Goal: Browse casually: Explore the website without a specific task or goal

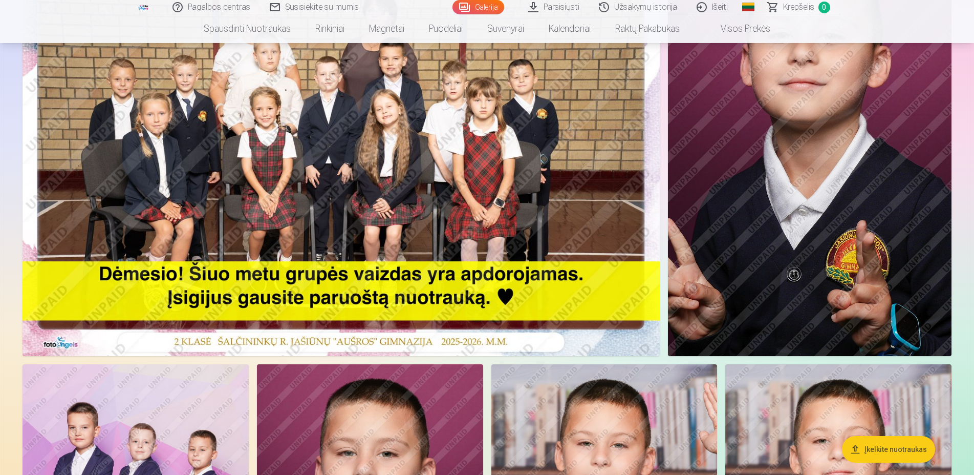
scroll to position [52, 0]
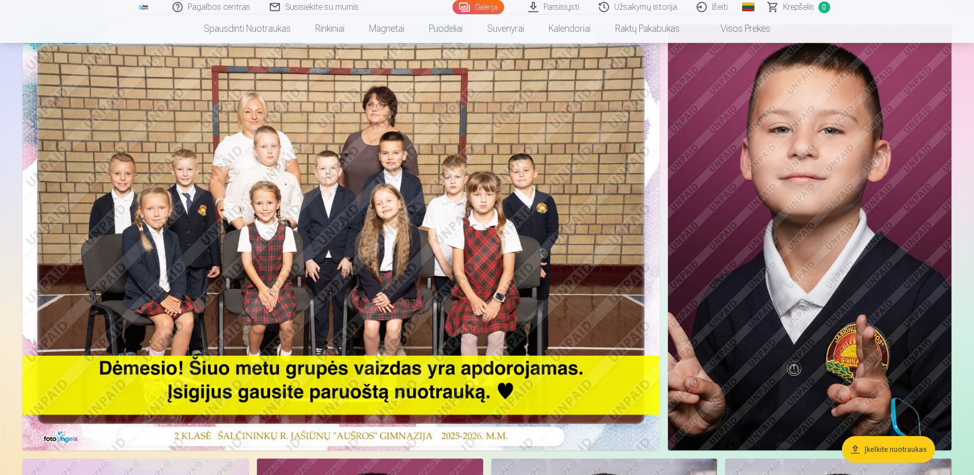
scroll to position [157, 0]
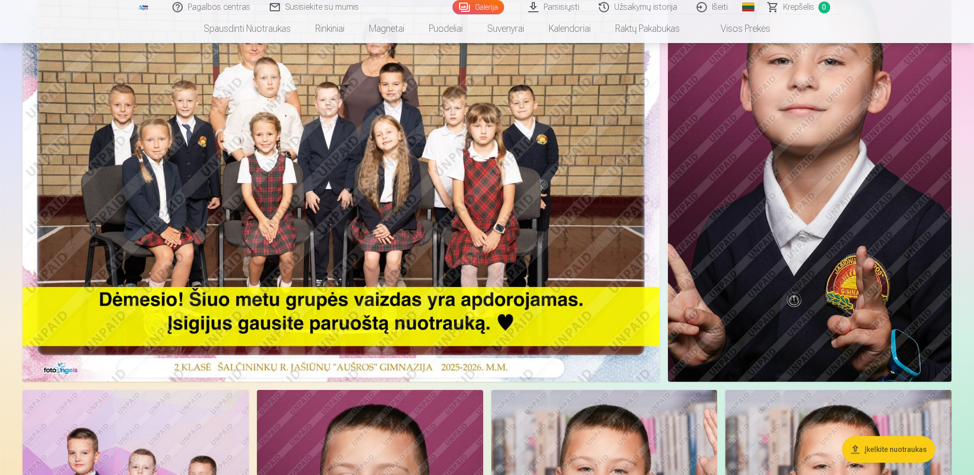
click at [585, 184] on img at bounding box center [341, 168] width 637 height 425
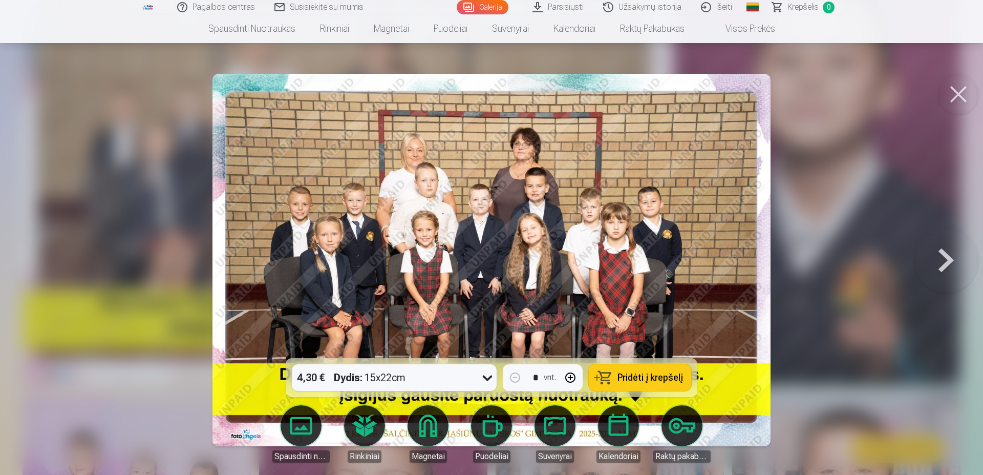
click at [951, 262] on button at bounding box center [946, 260] width 66 height 176
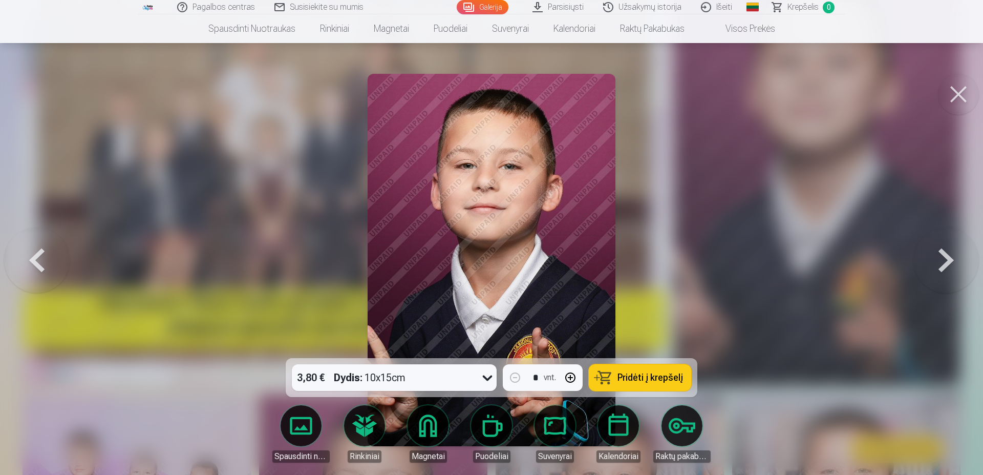
click at [951, 262] on button at bounding box center [946, 260] width 66 height 176
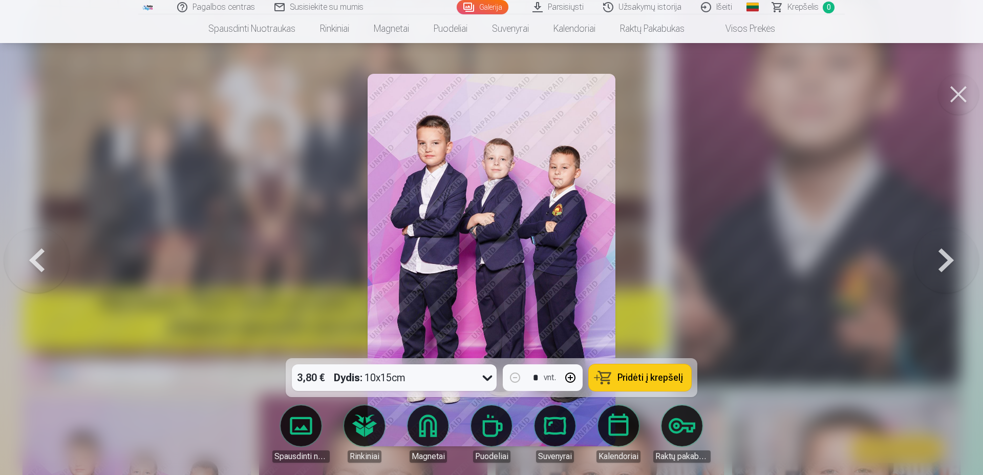
click at [951, 262] on button at bounding box center [946, 260] width 66 height 176
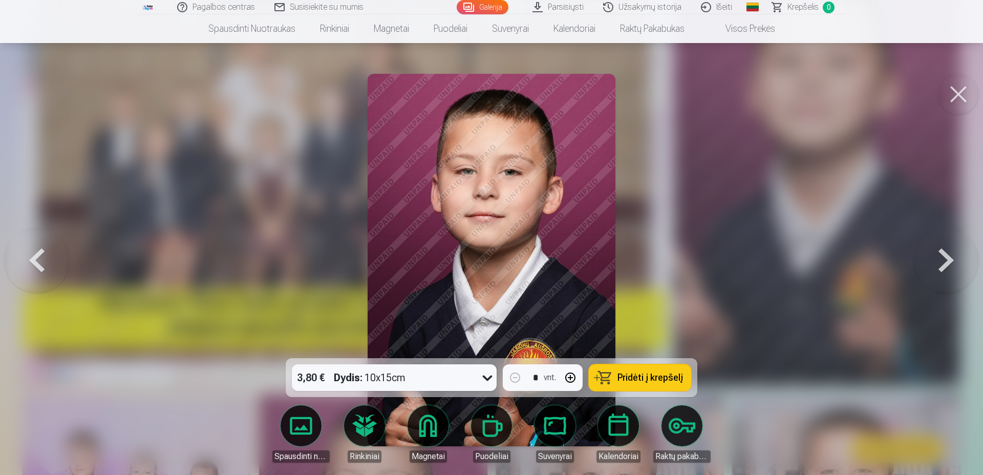
click at [951, 262] on button at bounding box center [946, 260] width 66 height 176
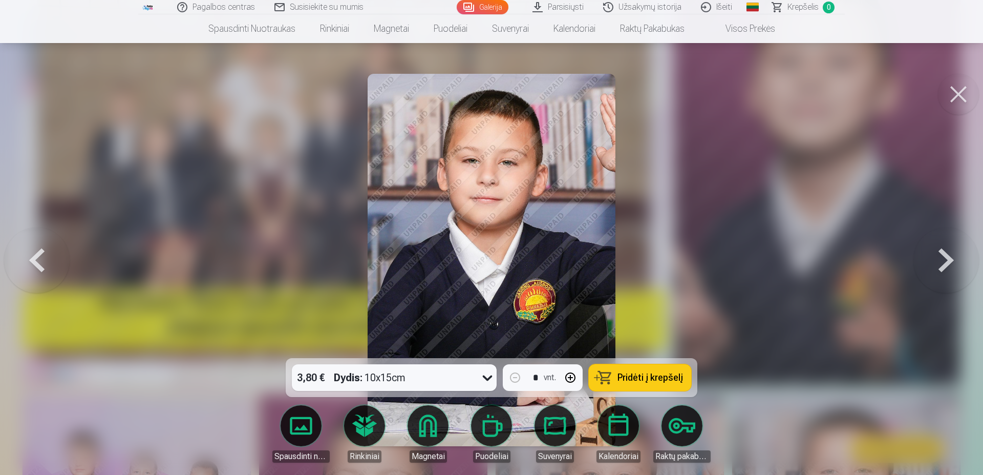
click at [951, 262] on button at bounding box center [946, 260] width 66 height 176
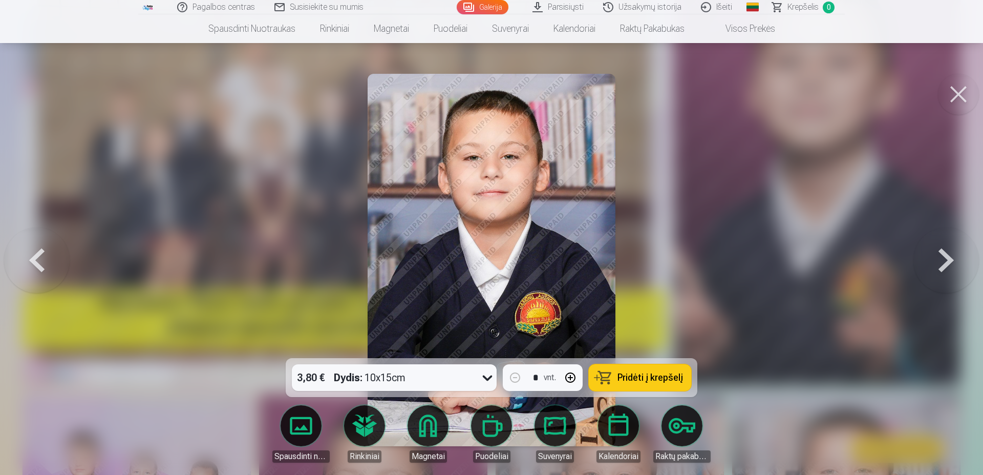
click at [951, 262] on button at bounding box center [946, 260] width 66 height 176
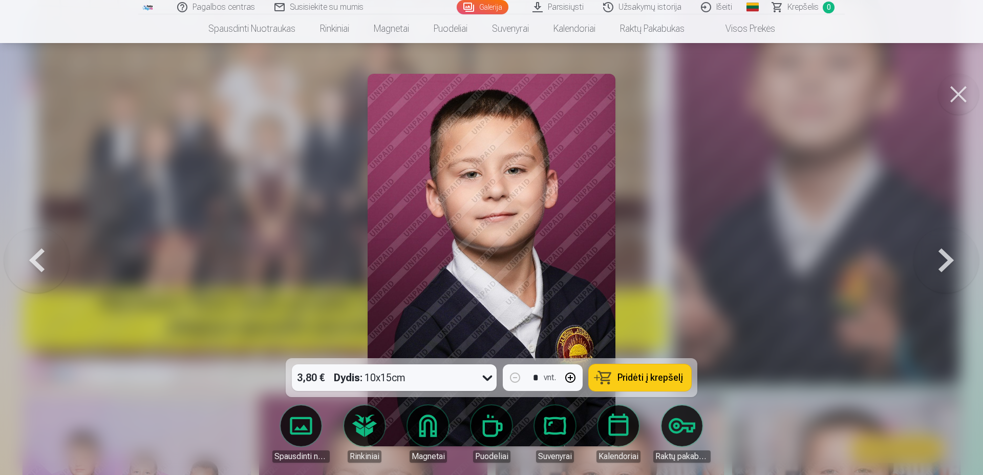
click at [951, 262] on button at bounding box center [946, 260] width 66 height 176
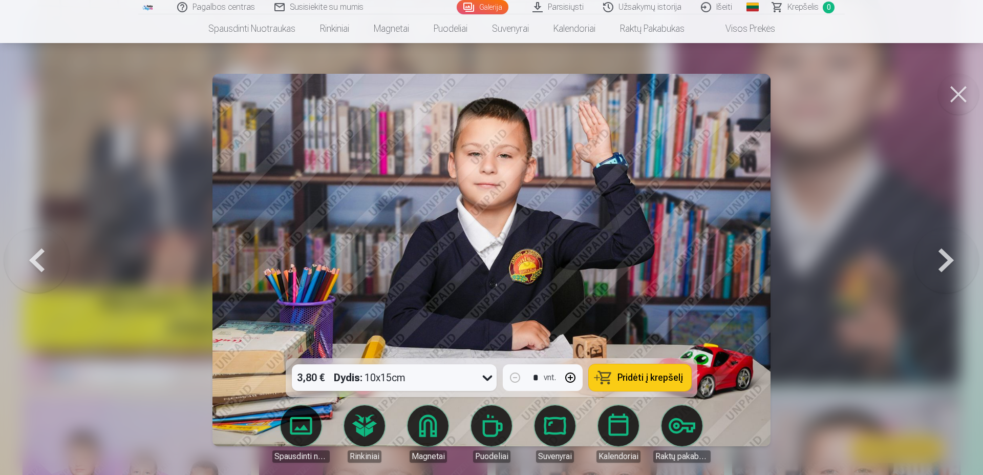
click at [951, 262] on button at bounding box center [946, 260] width 66 height 176
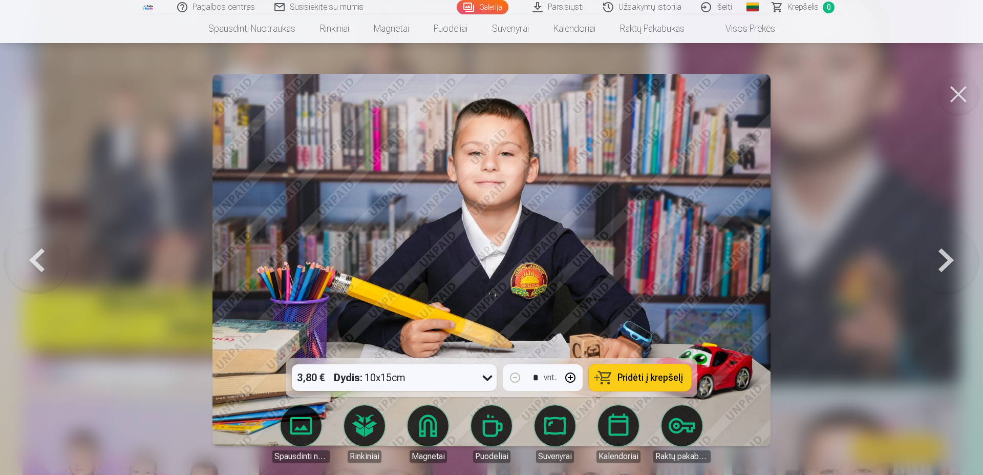
click at [951, 262] on button at bounding box center [946, 260] width 66 height 176
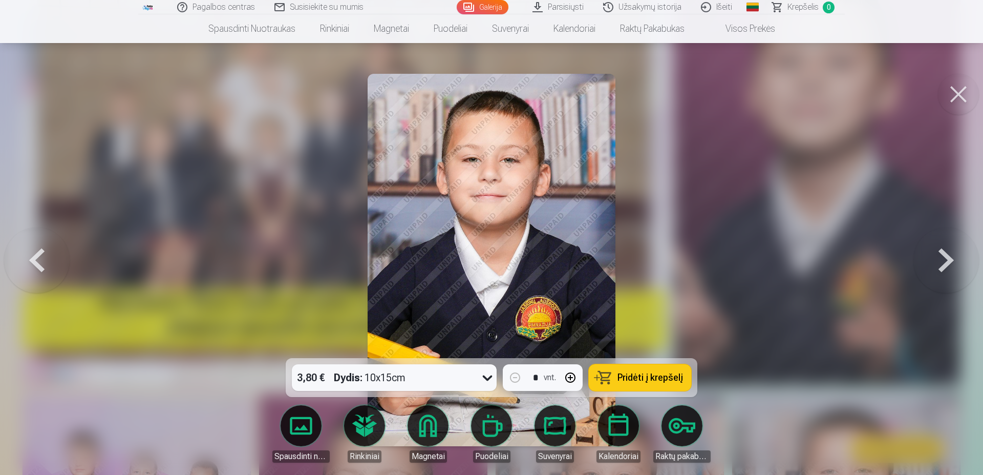
click at [951, 262] on button at bounding box center [946, 260] width 66 height 176
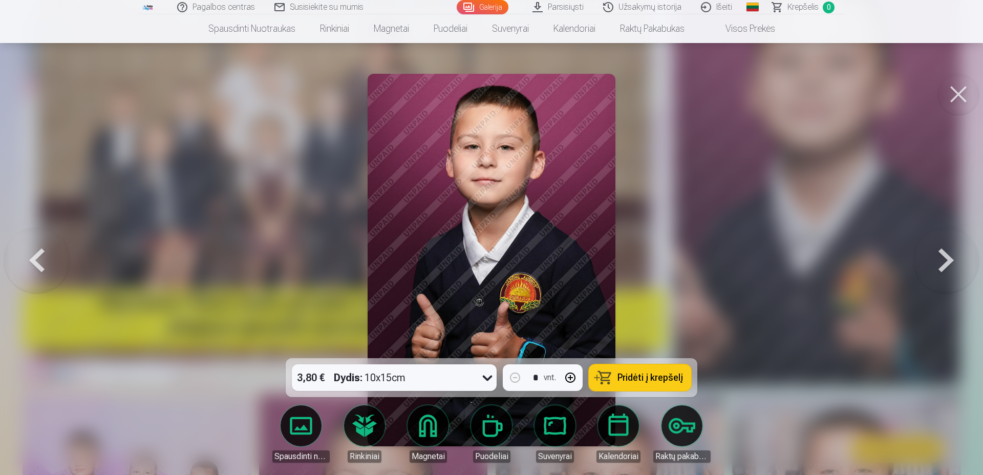
click at [951, 262] on button at bounding box center [946, 260] width 66 height 176
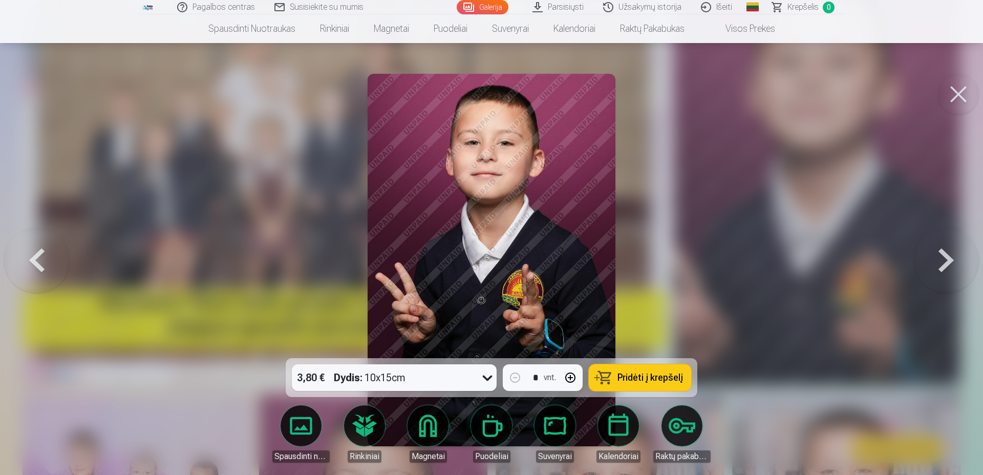
click at [951, 262] on button at bounding box center [946, 260] width 66 height 176
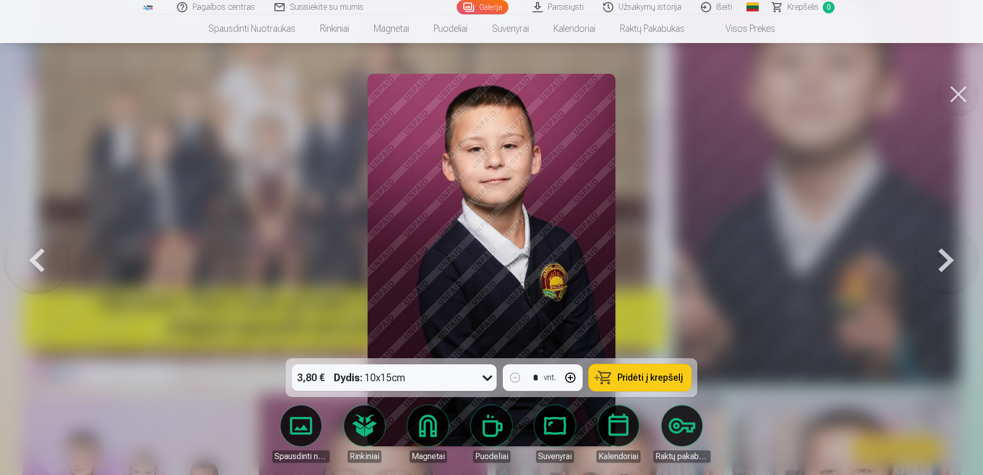
click at [951, 262] on button at bounding box center [946, 260] width 66 height 176
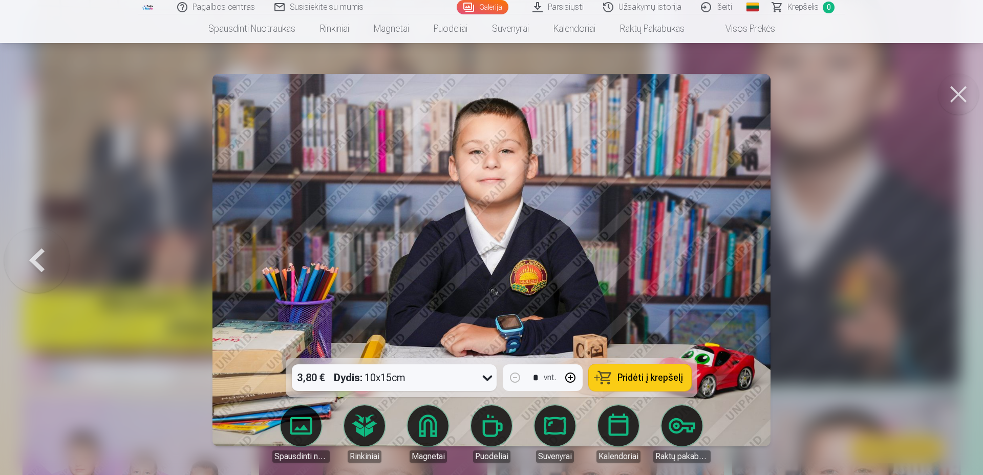
click at [951, 262] on div at bounding box center [491, 237] width 983 height 475
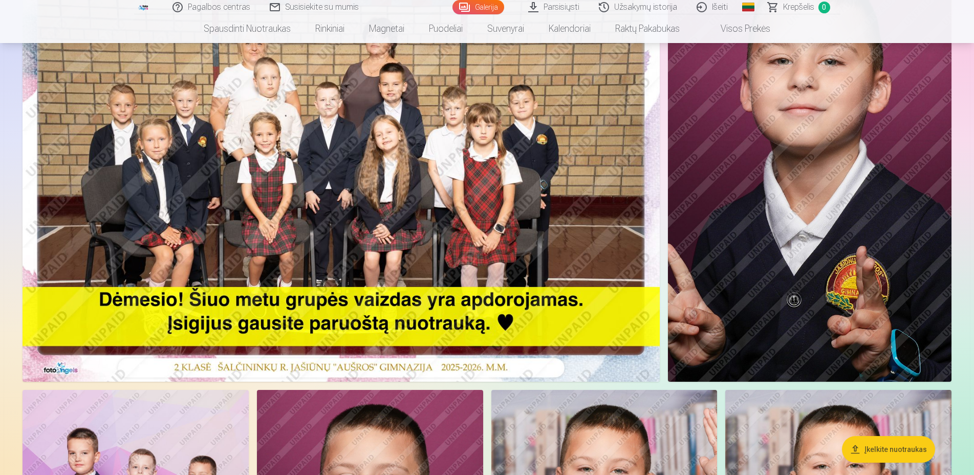
click at [409, 221] on img at bounding box center [341, 168] width 637 height 425
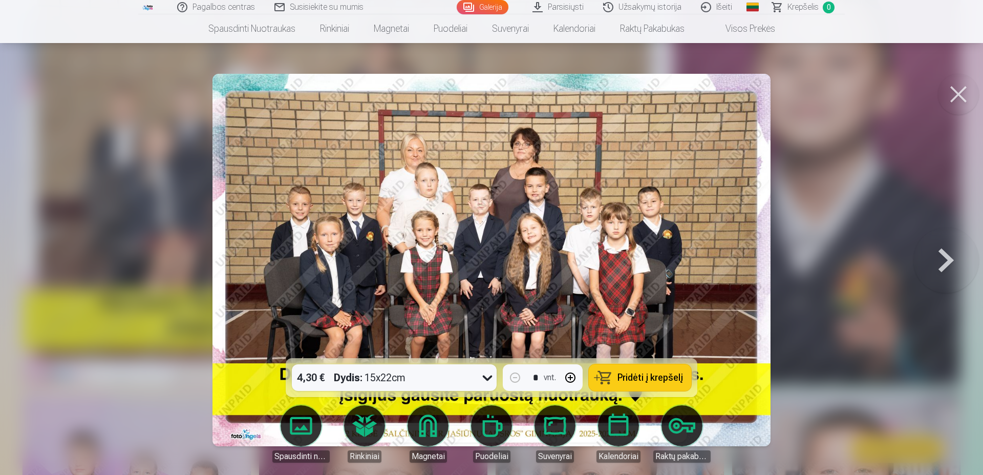
click at [944, 266] on button at bounding box center [946, 260] width 66 height 176
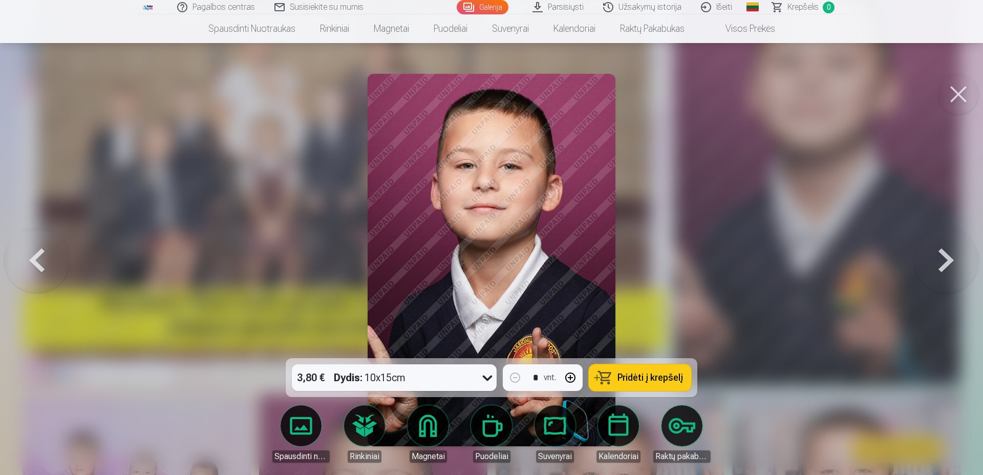
click at [876, 301] on div at bounding box center [491, 237] width 983 height 475
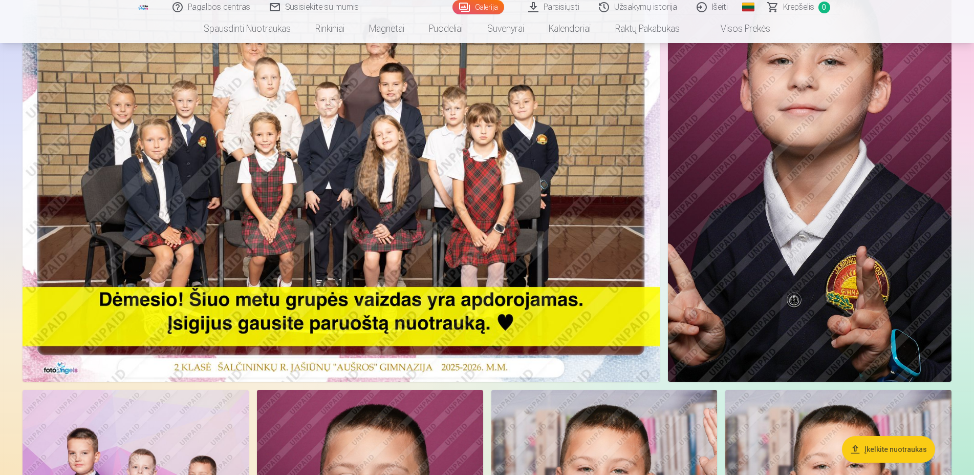
click at [807, 249] on img at bounding box center [810, 168] width 284 height 425
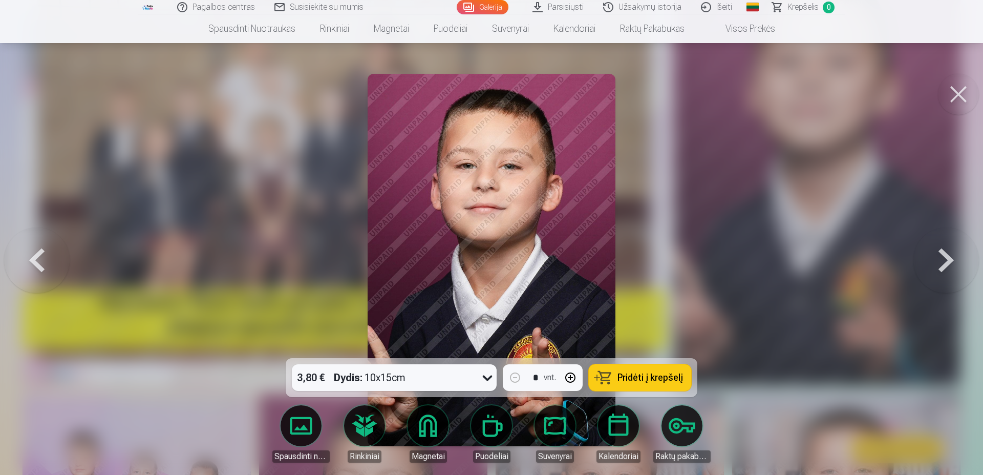
click at [946, 256] on button at bounding box center [946, 260] width 66 height 176
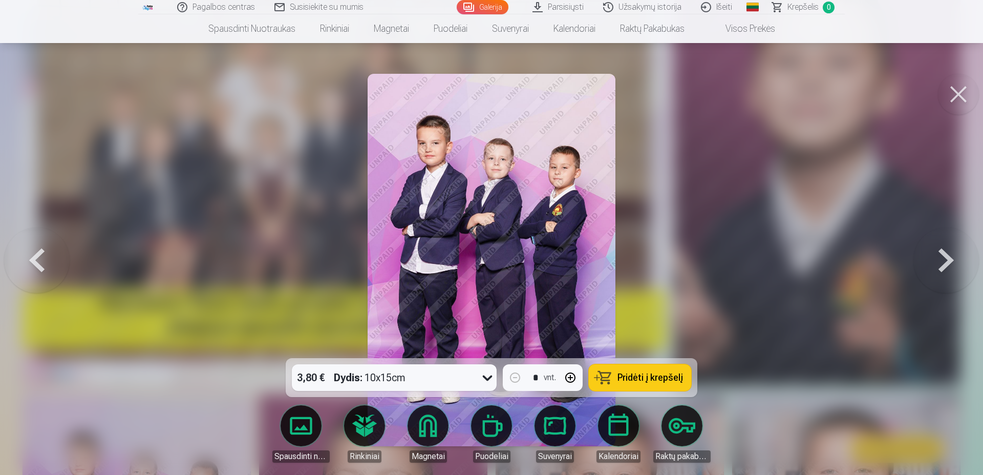
click at [946, 256] on button at bounding box center [946, 260] width 66 height 176
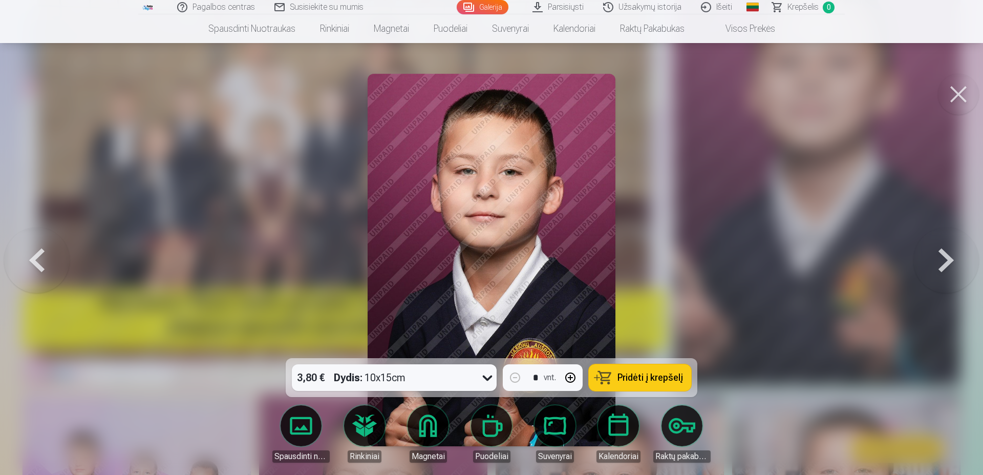
click at [968, 260] on button at bounding box center [946, 260] width 66 height 176
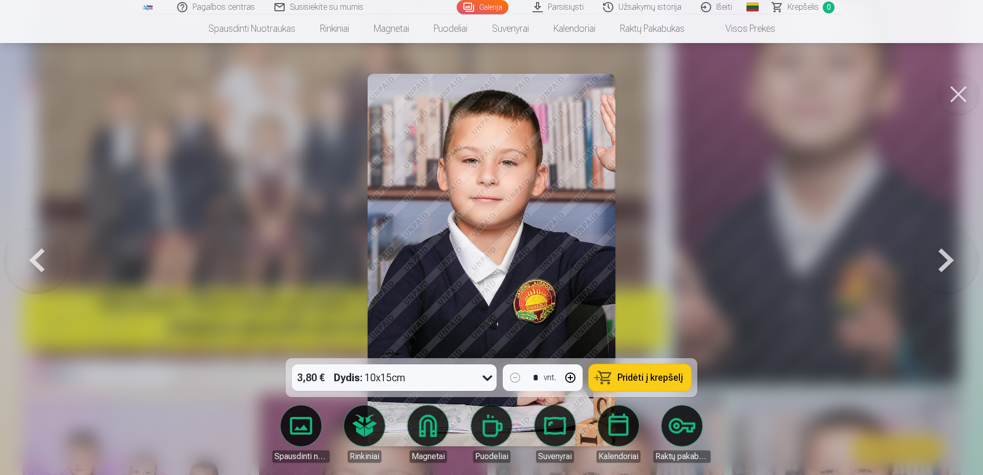
click at [968, 260] on button at bounding box center [946, 260] width 66 height 176
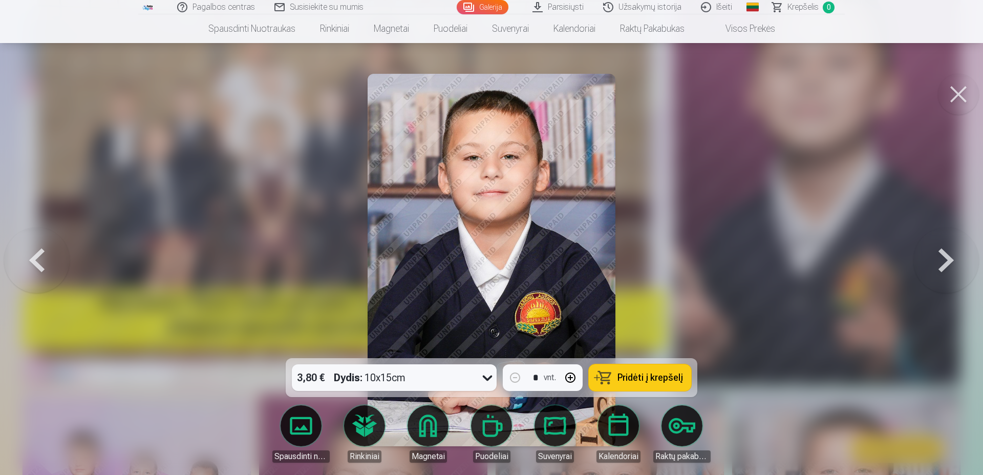
click at [968, 260] on button at bounding box center [946, 260] width 66 height 176
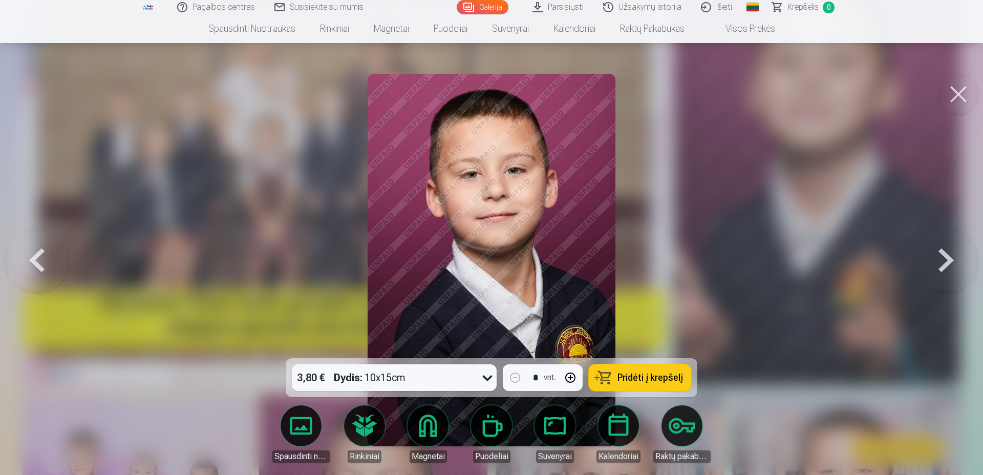
click at [968, 260] on button at bounding box center [946, 260] width 66 height 176
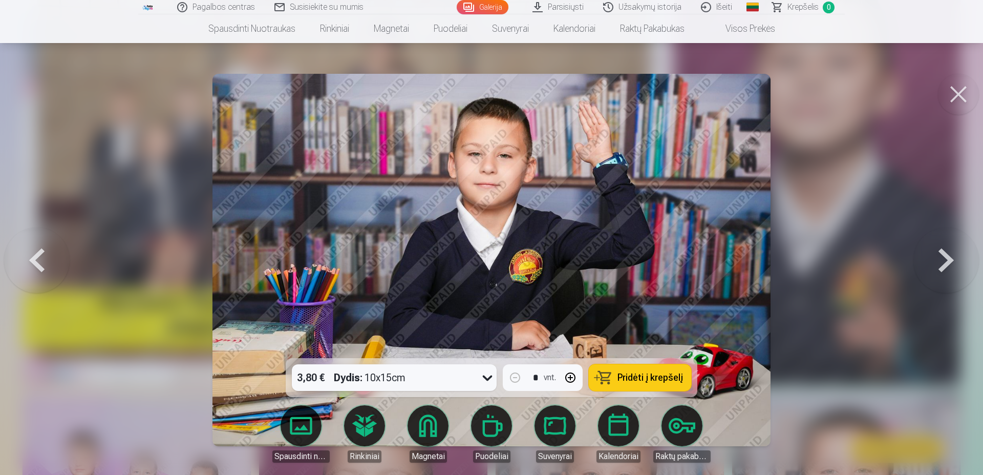
click at [968, 260] on button at bounding box center [946, 260] width 66 height 176
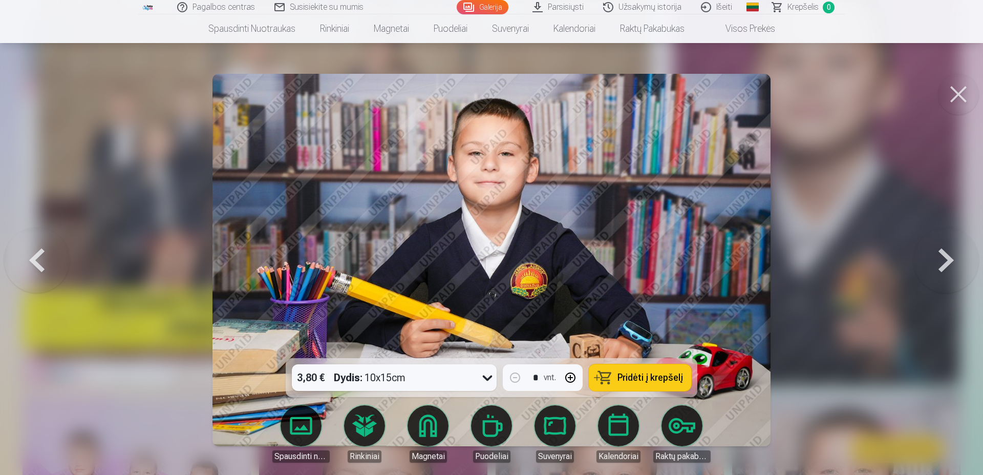
click at [968, 260] on button at bounding box center [946, 260] width 66 height 176
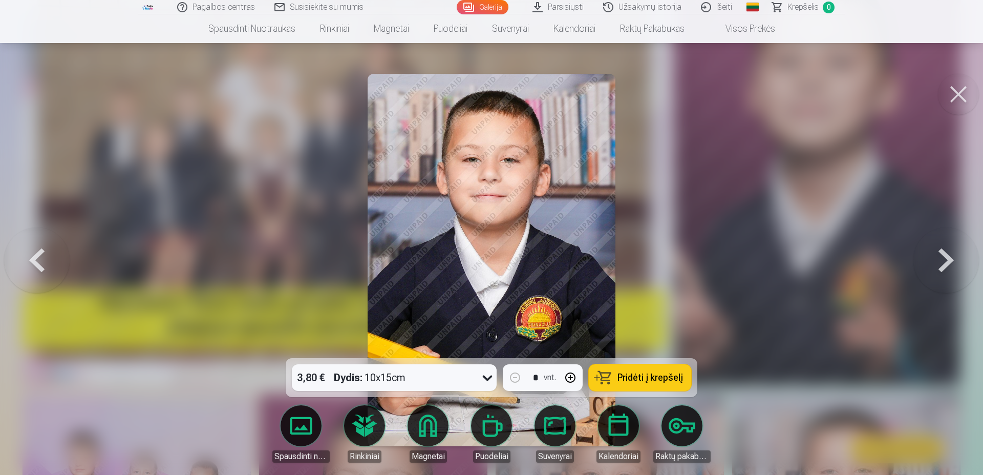
click at [968, 260] on button at bounding box center [946, 260] width 66 height 176
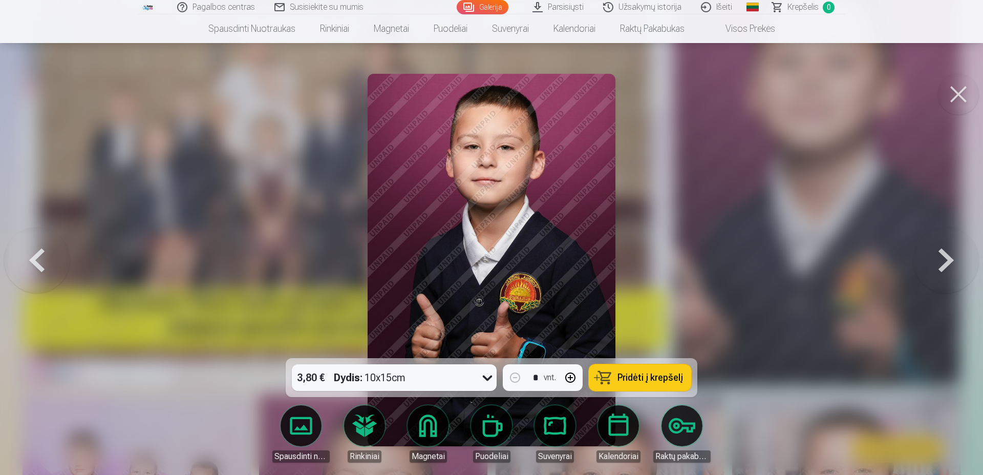
click at [968, 260] on button at bounding box center [946, 260] width 66 height 176
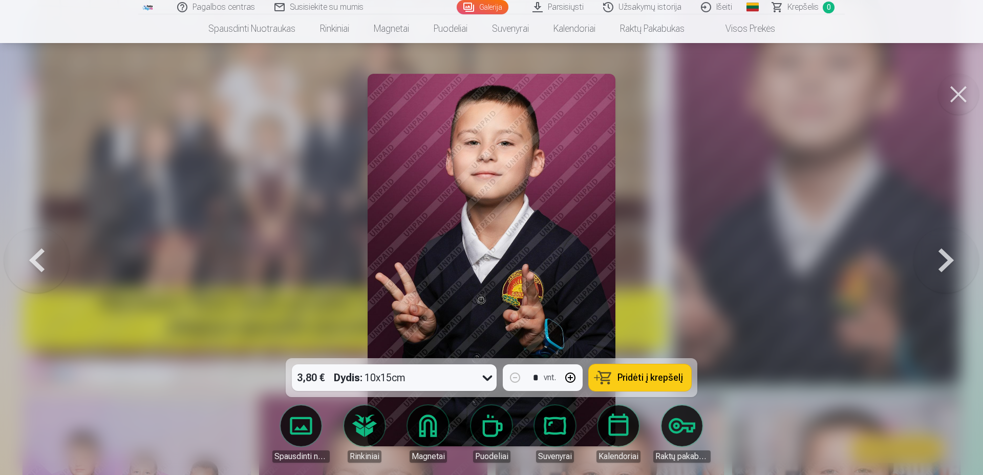
click at [968, 260] on button at bounding box center [946, 260] width 66 height 176
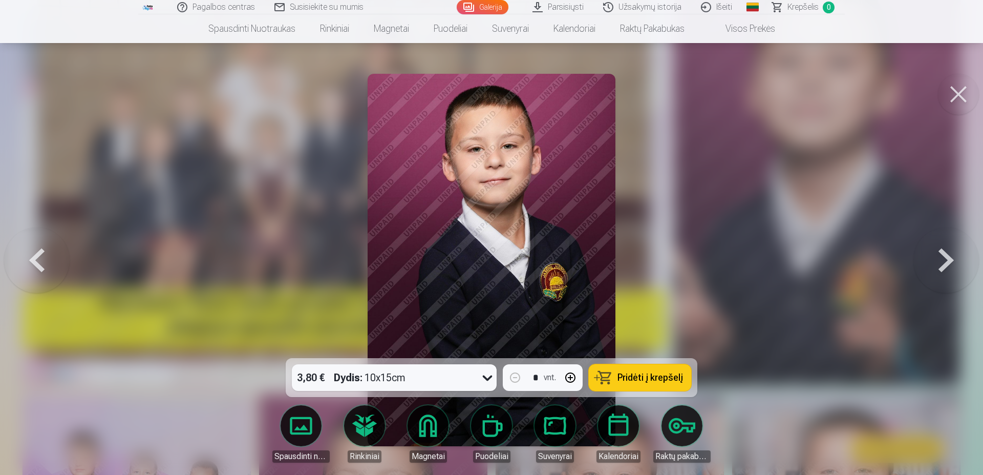
click at [968, 260] on button at bounding box center [946, 260] width 66 height 176
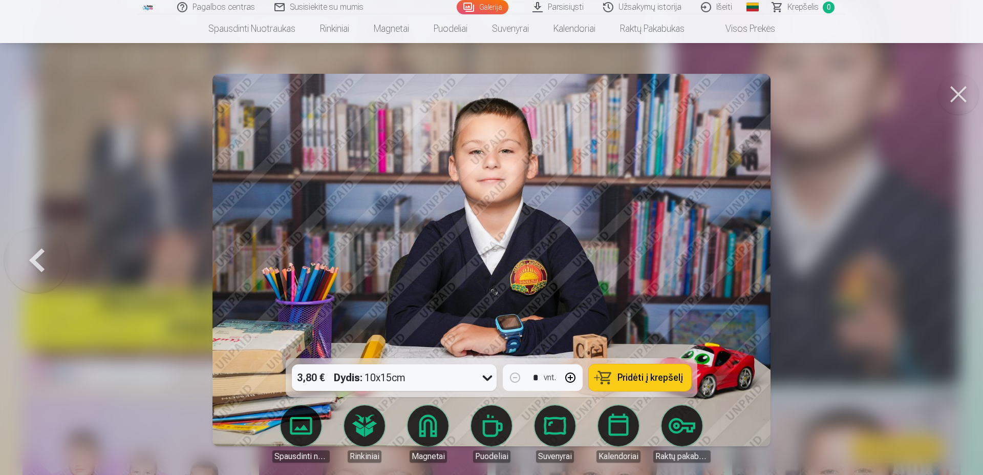
click at [968, 260] on div at bounding box center [491, 237] width 983 height 475
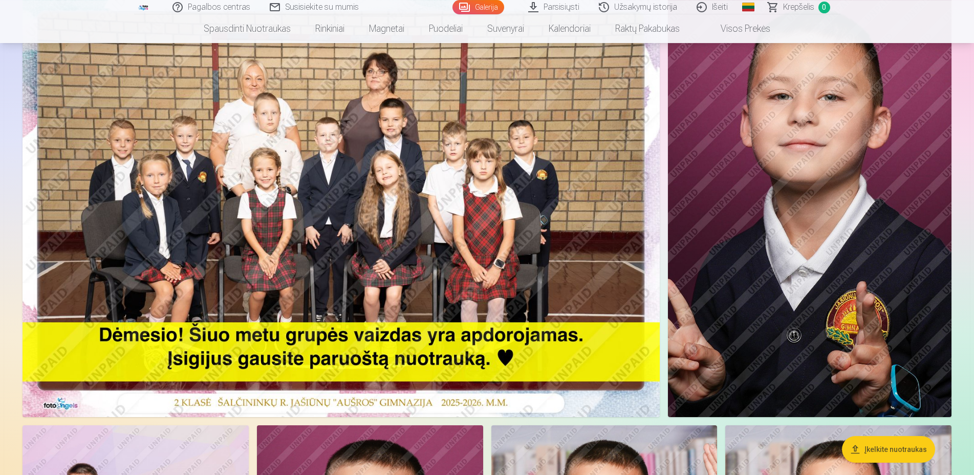
scroll to position [104, 0]
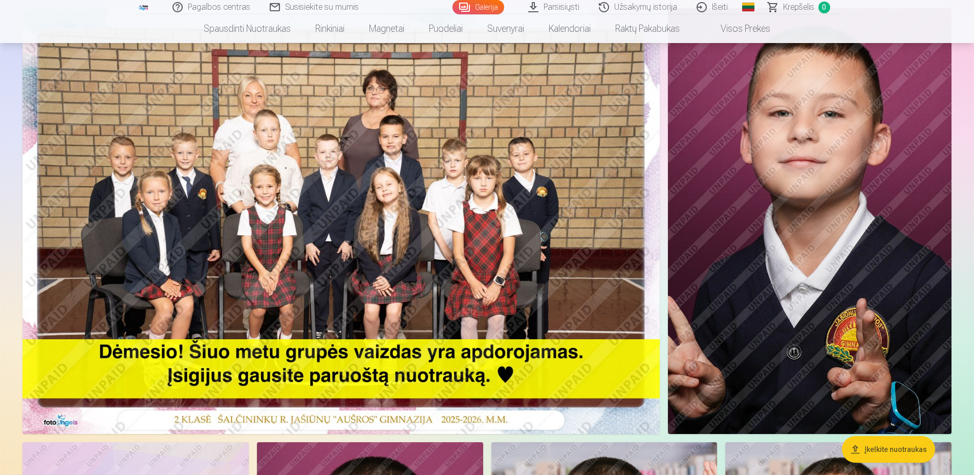
click at [524, 257] on img at bounding box center [341, 220] width 637 height 425
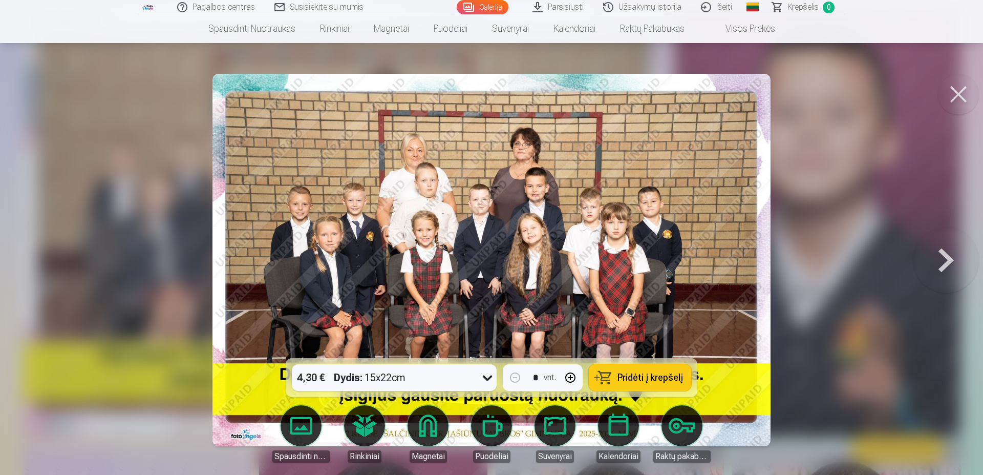
click at [954, 262] on button at bounding box center [946, 260] width 66 height 176
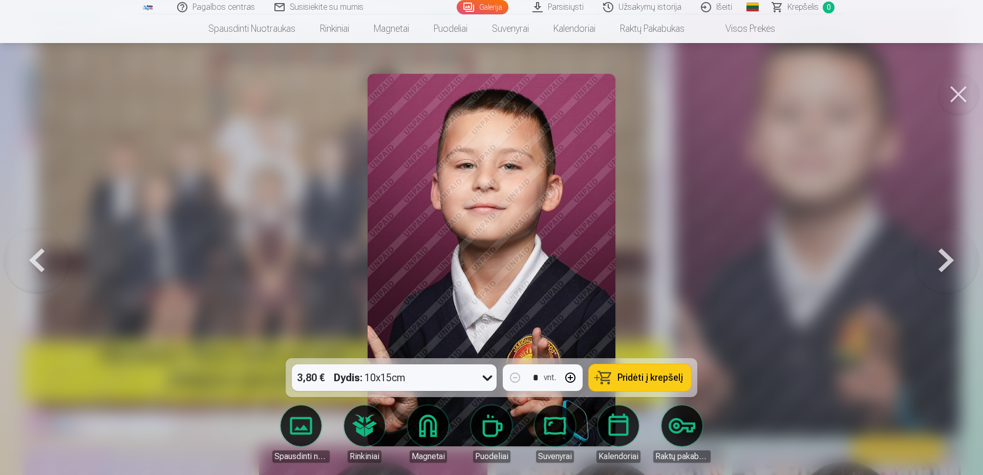
click at [961, 101] on button at bounding box center [958, 94] width 41 height 41
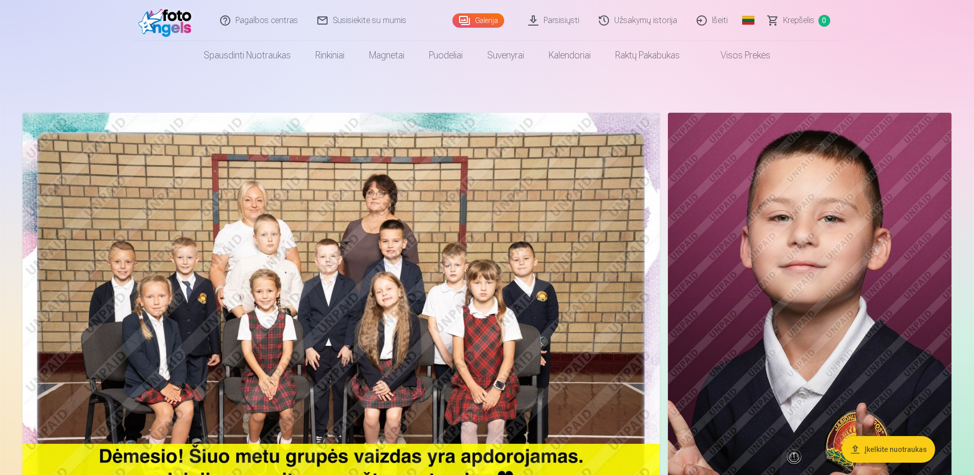
click at [413, 287] on img at bounding box center [341, 325] width 637 height 425
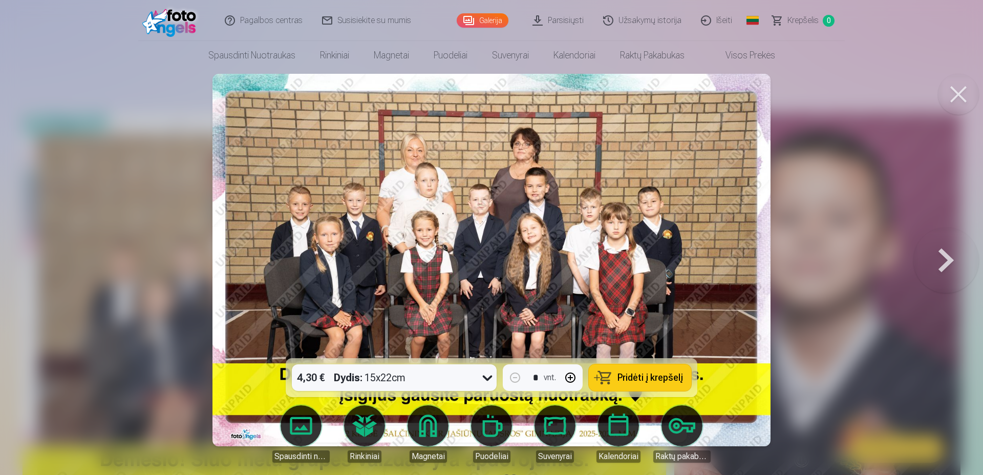
click at [934, 266] on button at bounding box center [946, 260] width 66 height 176
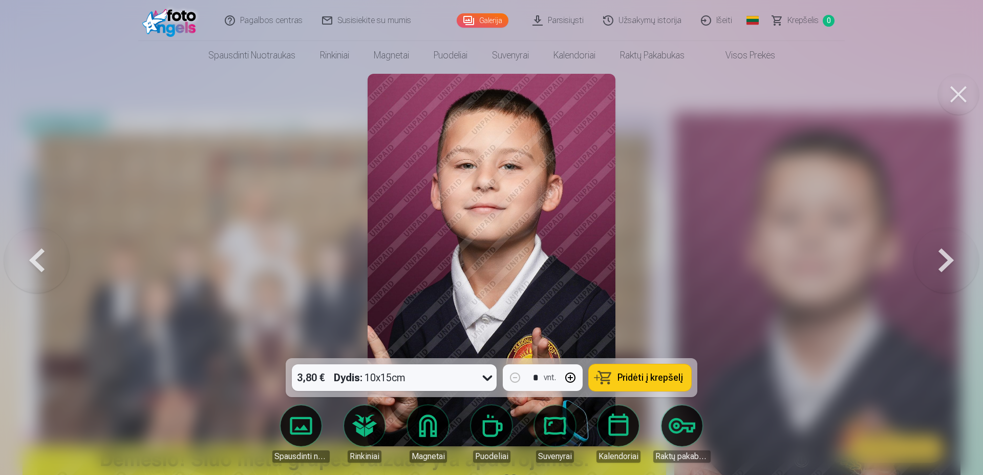
click at [953, 264] on button at bounding box center [946, 260] width 66 height 176
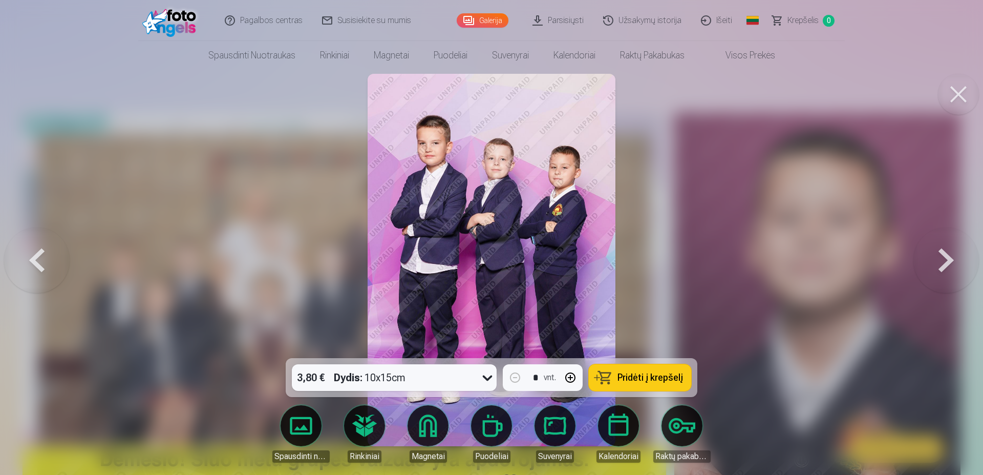
click at [953, 267] on button at bounding box center [946, 260] width 66 height 176
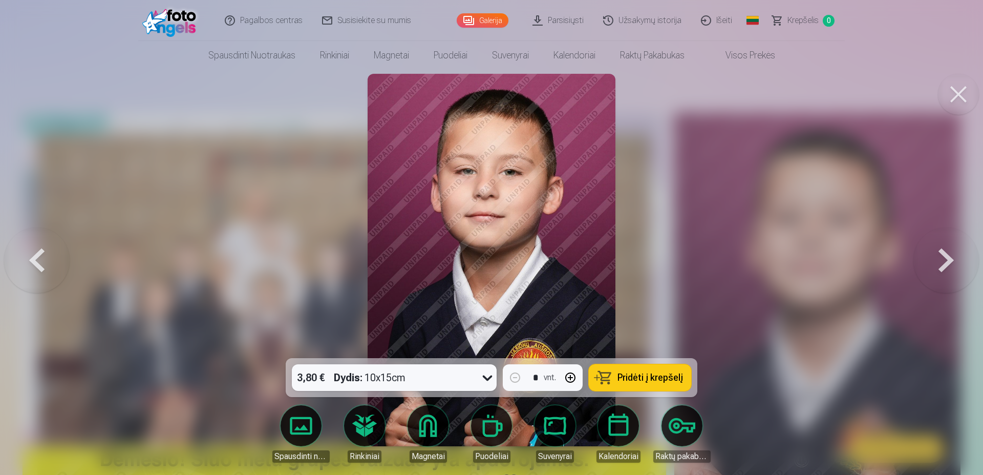
click at [953, 267] on button at bounding box center [946, 260] width 66 height 176
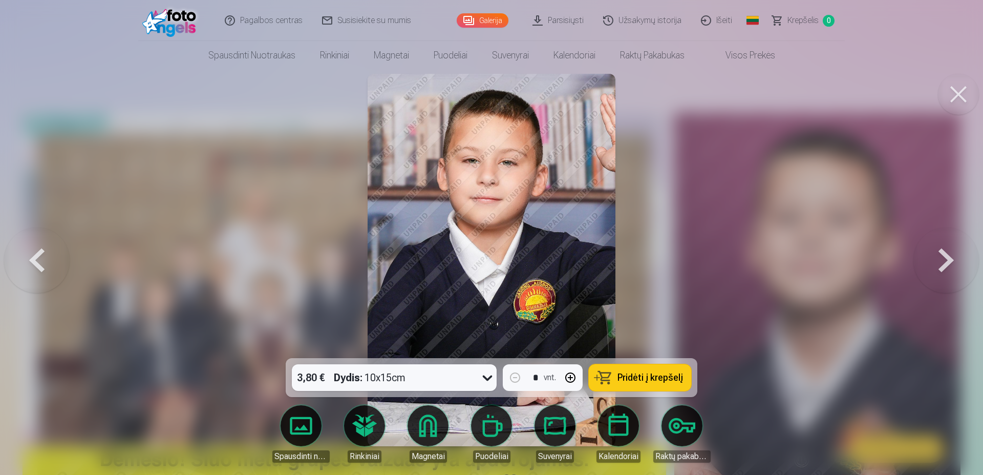
click at [953, 267] on button at bounding box center [946, 260] width 66 height 176
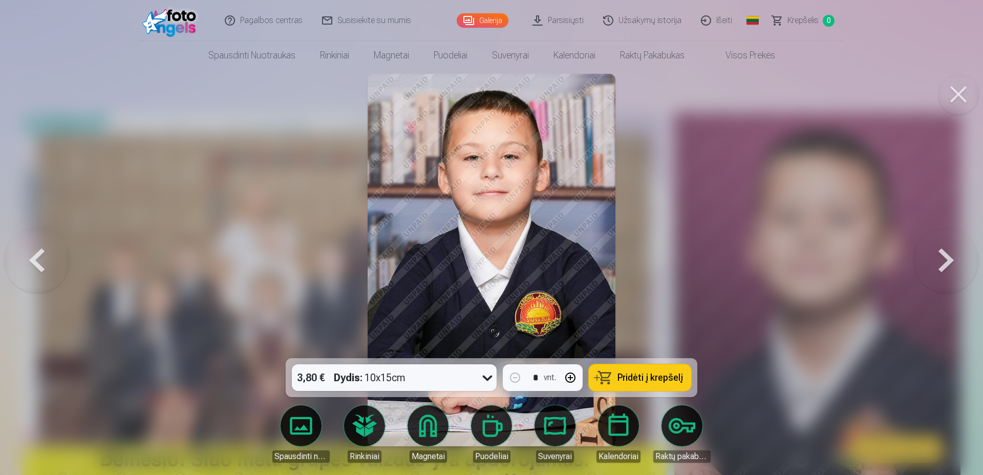
click at [953, 267] on button at bounding box center [946, 260] width 66 height 176
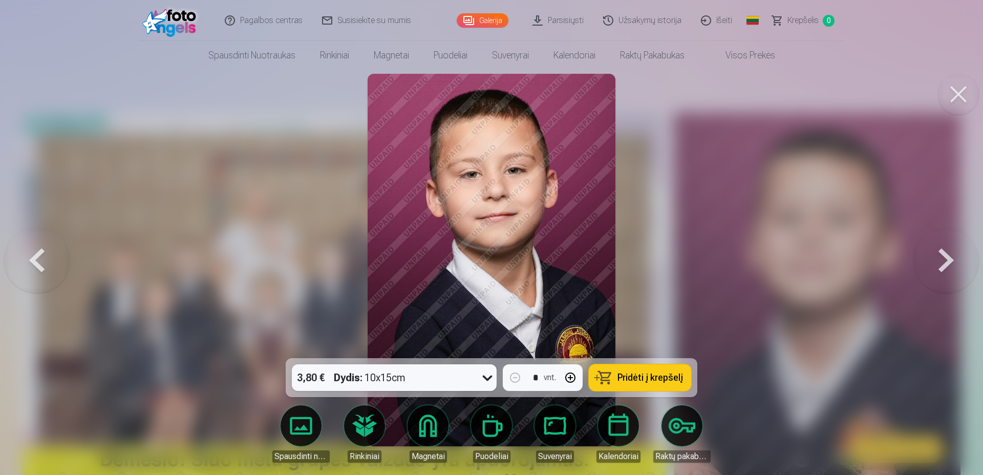
click at [953, 267] on button at bounding box center [946, 260] width 66 height 176
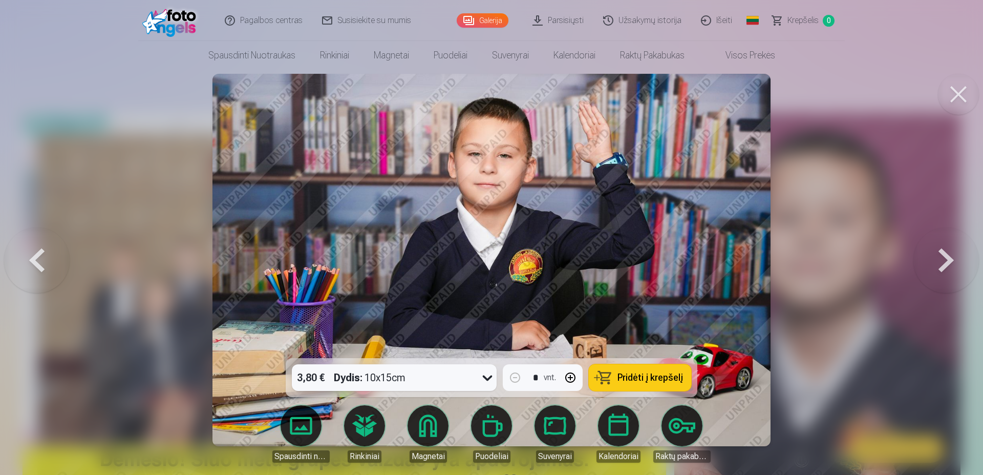
click at [953, 267] on button at bounding box center [946, 260] width 66 height 176
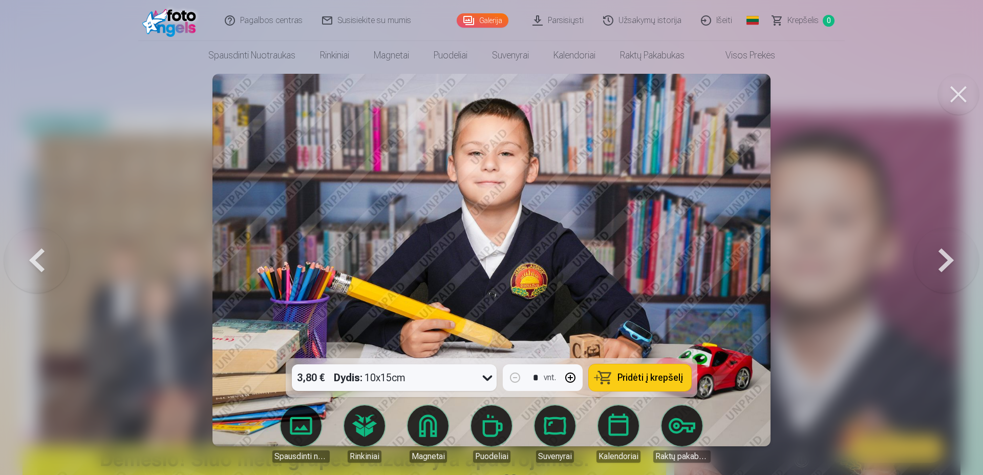
click at [953, 266] on button at bounding box center [946, 260] width 66 height 176
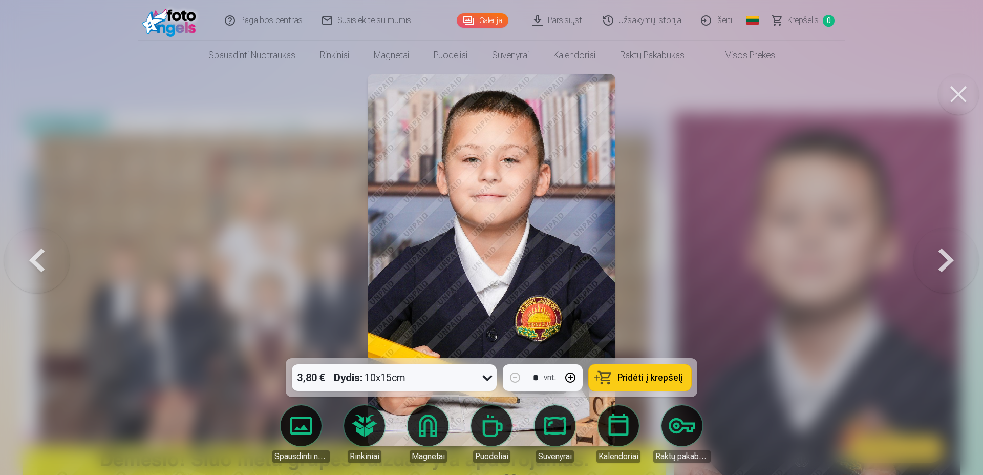
click at [953, 266] on button at bounding box center [946, 260] width 66 height 176
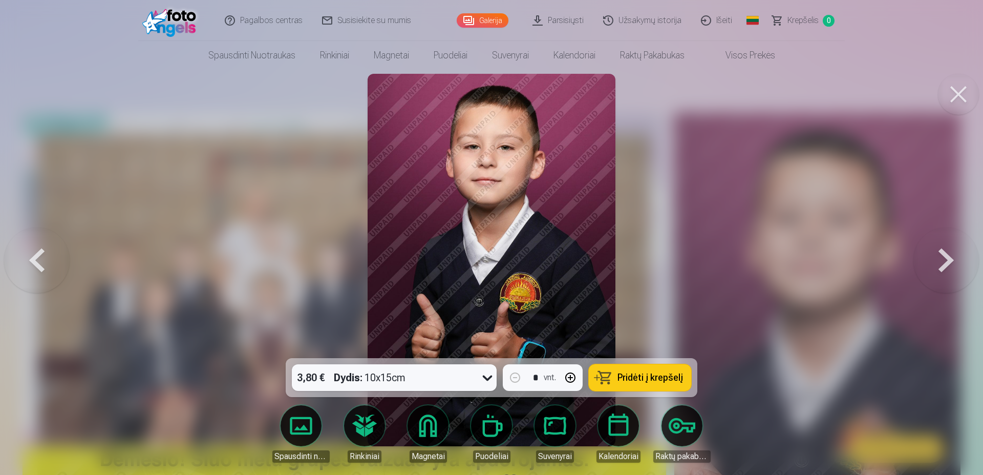
click at [959, 269] on button at bounding box center [946, 260] width 66 height 176
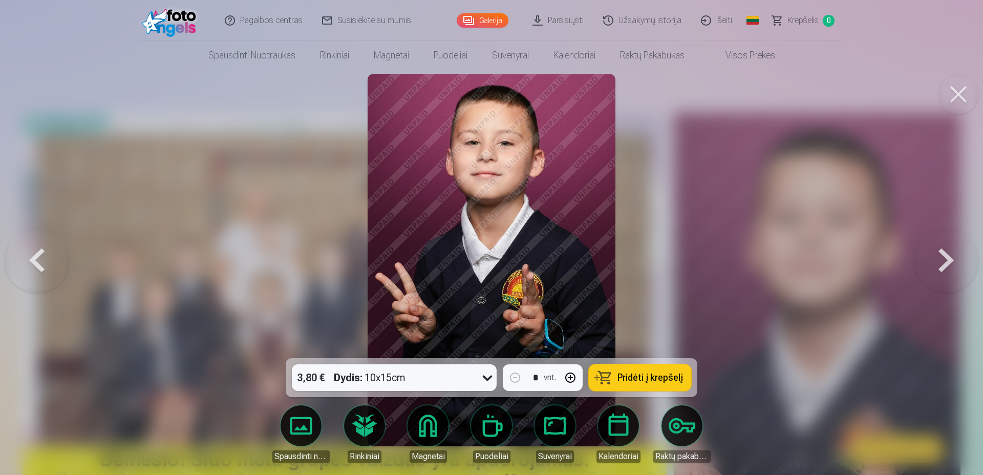
click at [959, 270] on button at bounding box center [946, 260] width 66 height 176
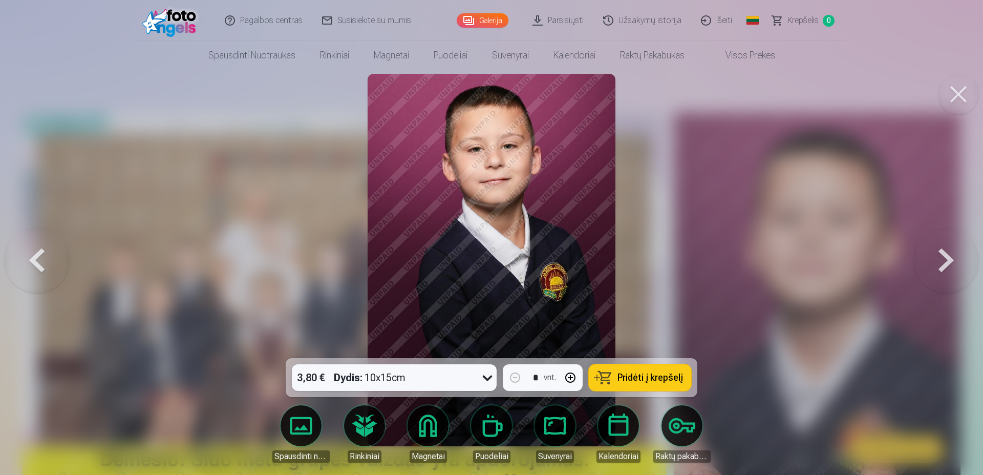
click at [954, 259] on button at bounding box center [946, 260] width 66 height 176
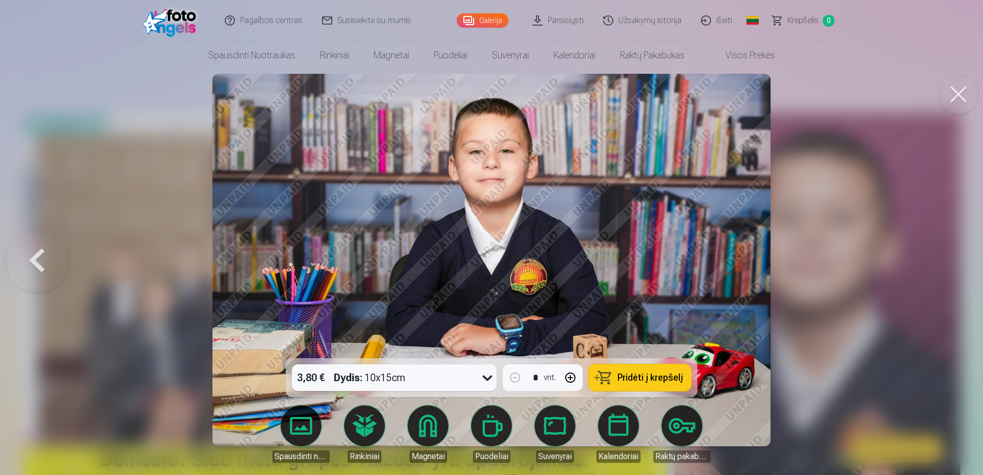
click at [956, 82] on button at bounding box center [958, 94] width 41 height 41
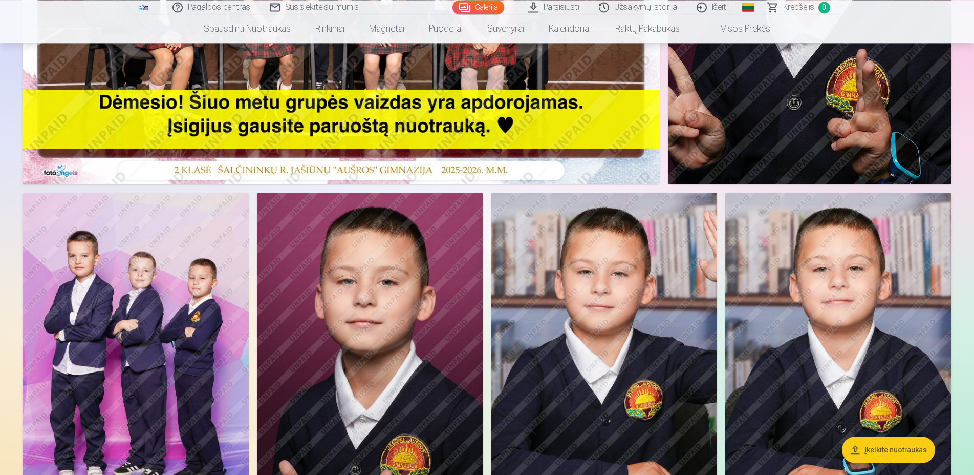
scroll to position [418, 0]
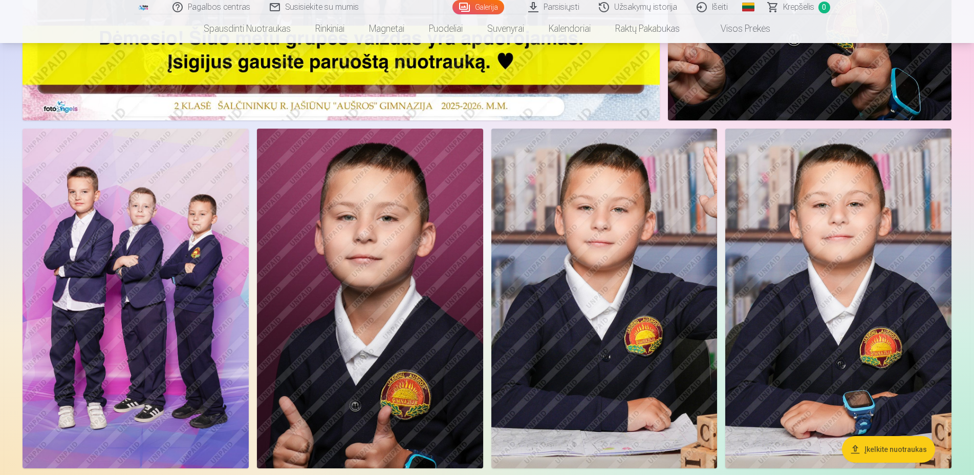
click at [625, 248] on img at bounding box center [604, 297] width 226 height 339
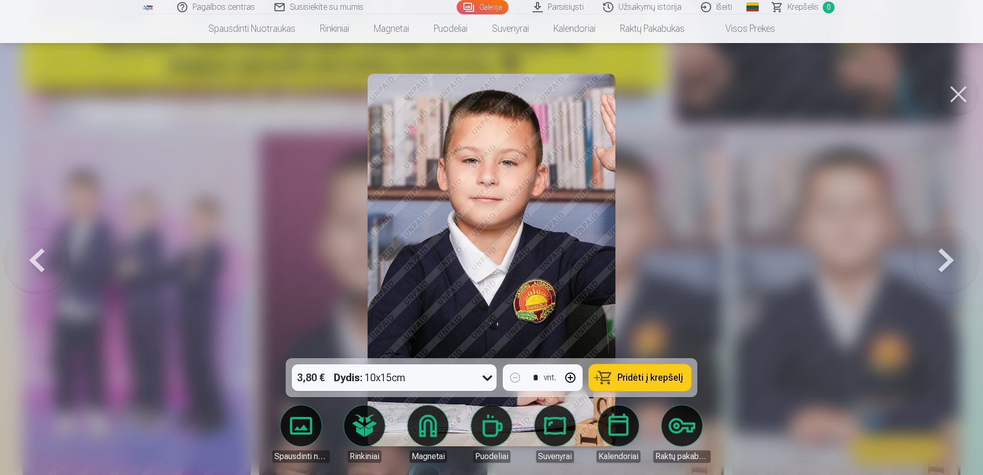
click at [958, 94] on button at bounding box center [958, 94] width 41 height 41
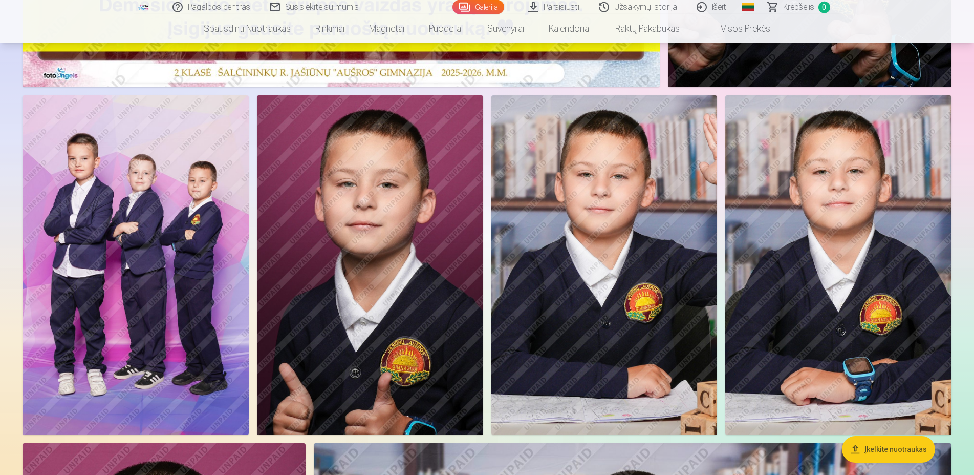
scroll to position [470, 0]
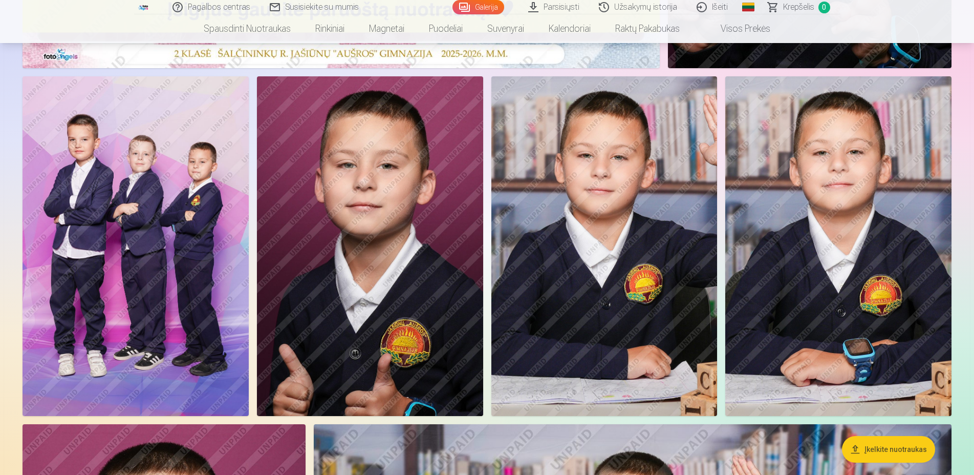
click at [758, 214] on img at bounding box center [838, 245] width 226 height 339
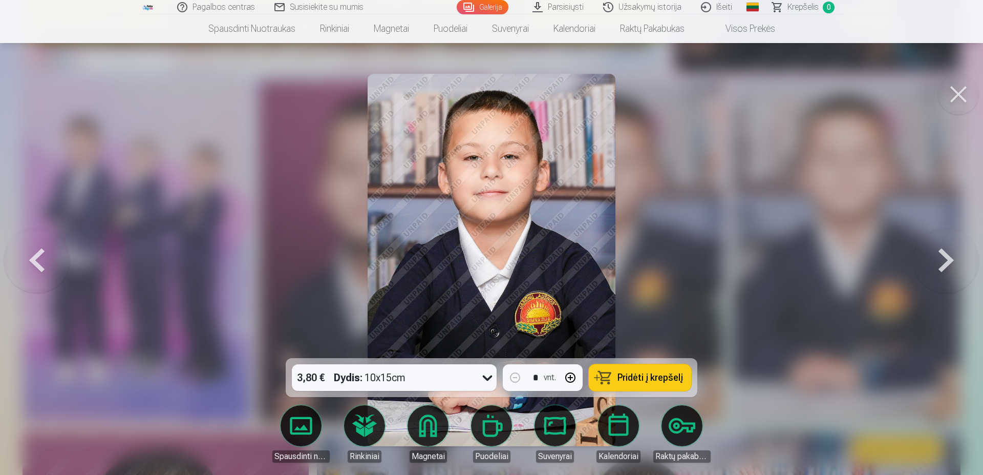
click at [952, 97] on button at bounding box center [958, 94] width 41 height 41
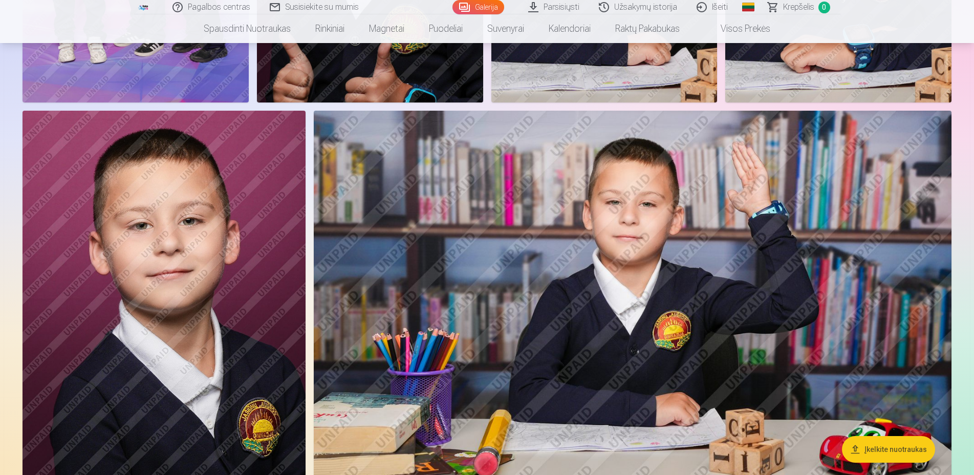
click at [202, 240] on img at bounding box center [164, 323] width 283 height 425
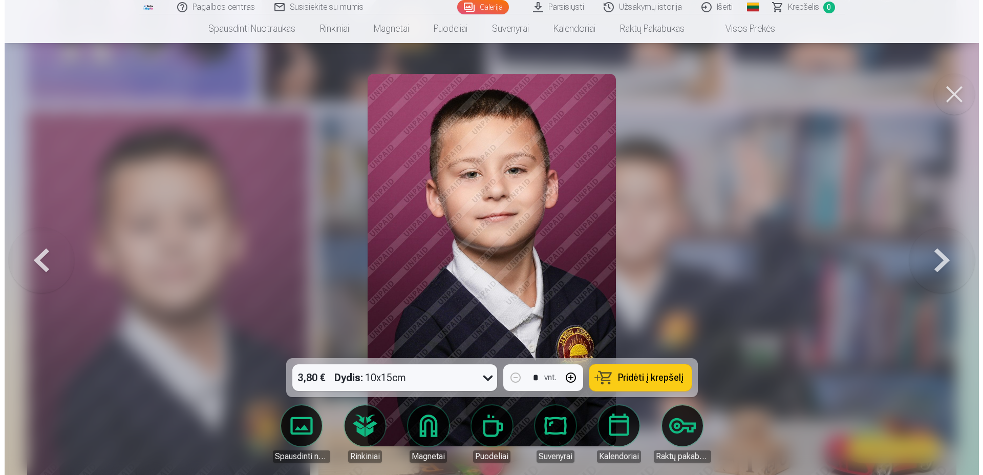
scroll to position [787, 0]
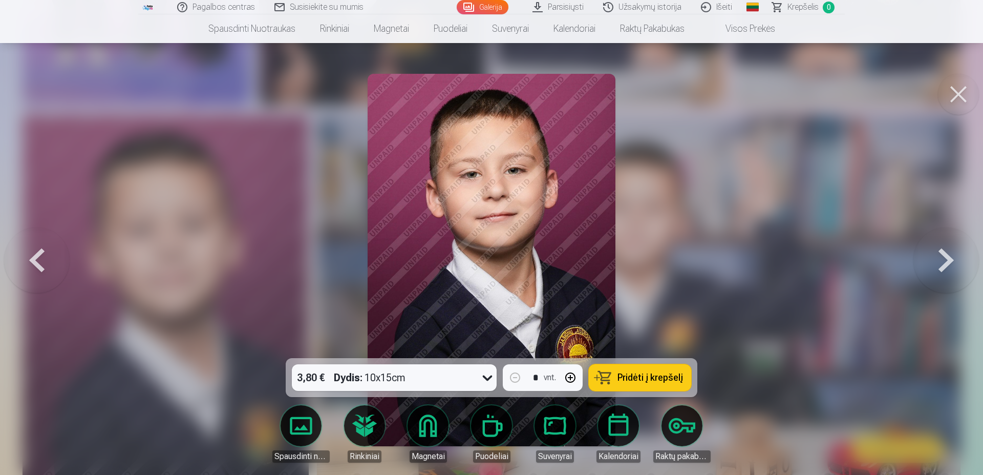
click at [954, 88] on button at bounding box center [958, 94] width 41 height 41
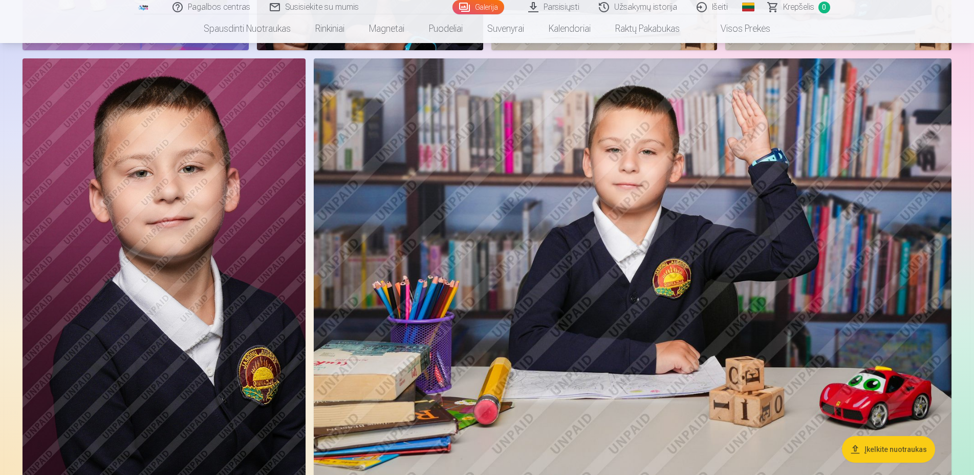
click at [628, 161] on img at bounding box center [633, 270] width 638 height 425
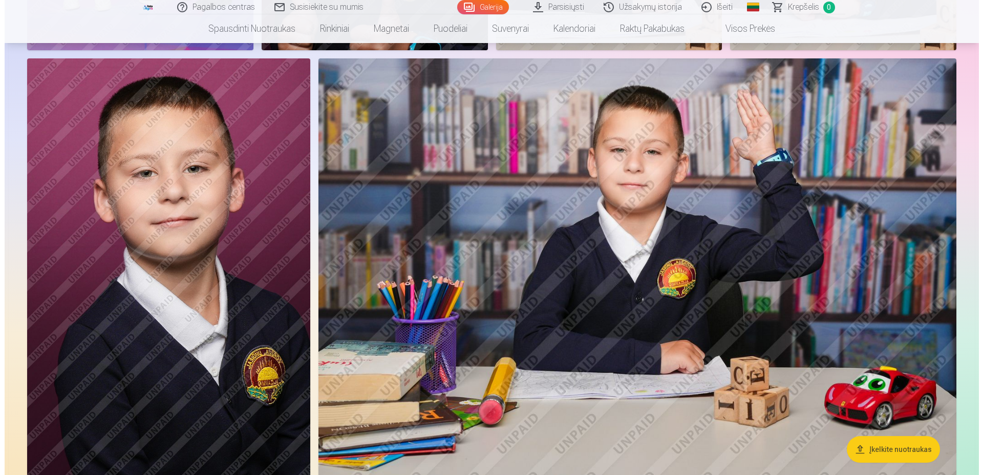
scroll to position [839, 0]
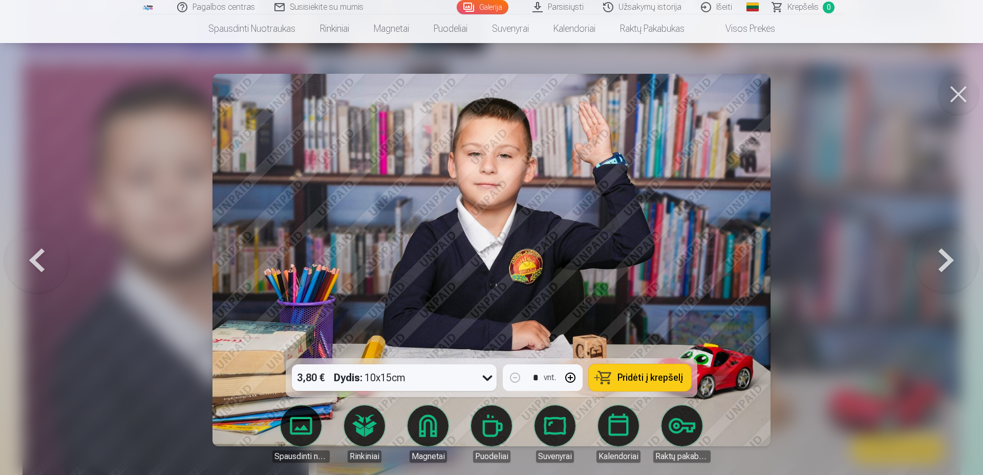
click at [491, 168] on img at bounding box center [491, 260] width 559 height 372
click at [492, 168] on img at bounding box center [491, 260] width 559 height 372
click at [950, 249] on button at bounding box center [946, 260] width 66 height 176
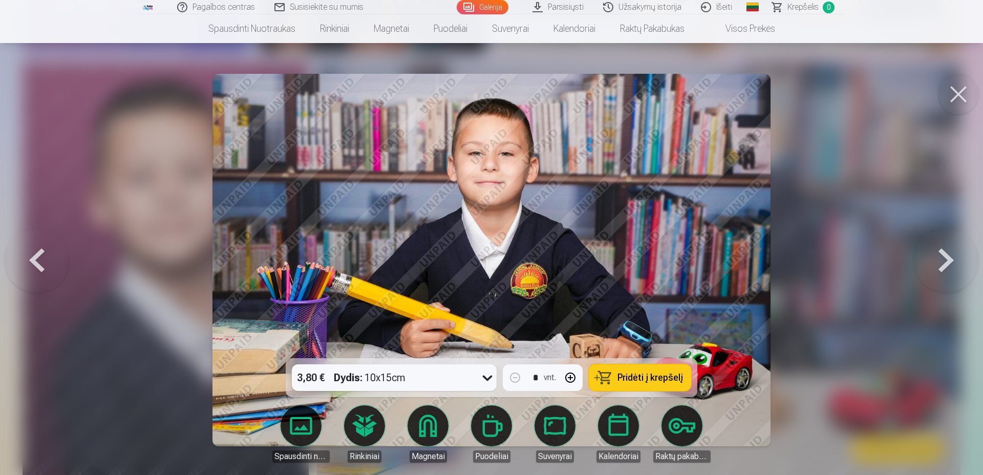
click at [942, 244] on button at bounding box center [946, 260] width 66 height 176
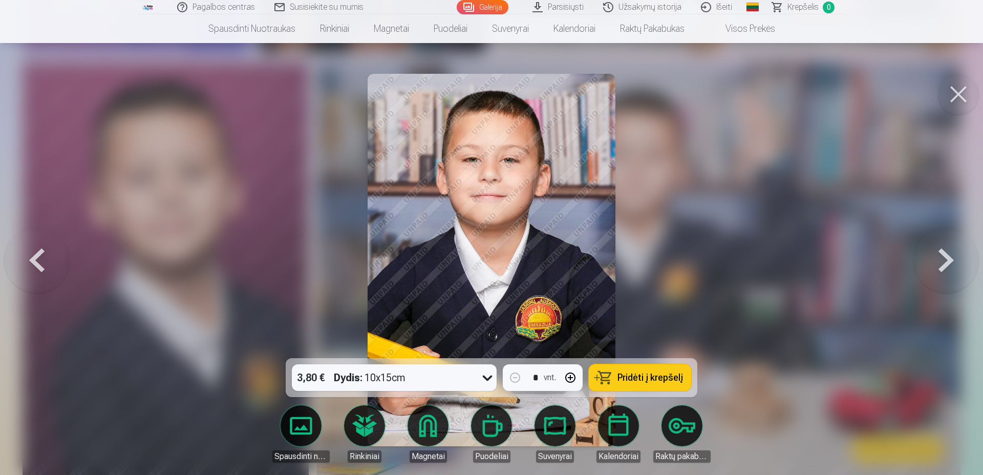
click at [942, 244] on button at bounding box center [946, 260] width 66 height 176
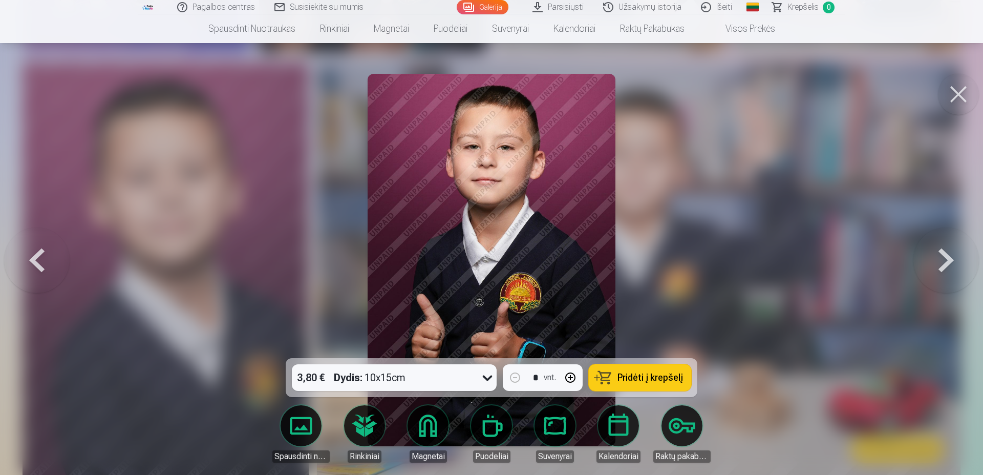
click at [942, 244] on button at bounding box center [946, 260] width 66 height 176
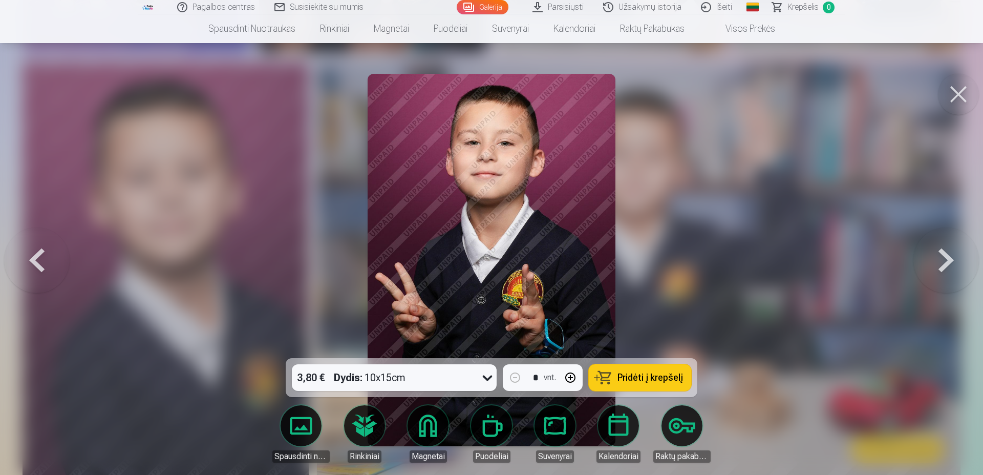
click at [942, 244] on button at bounding box center [946, 260] width 66 height 176
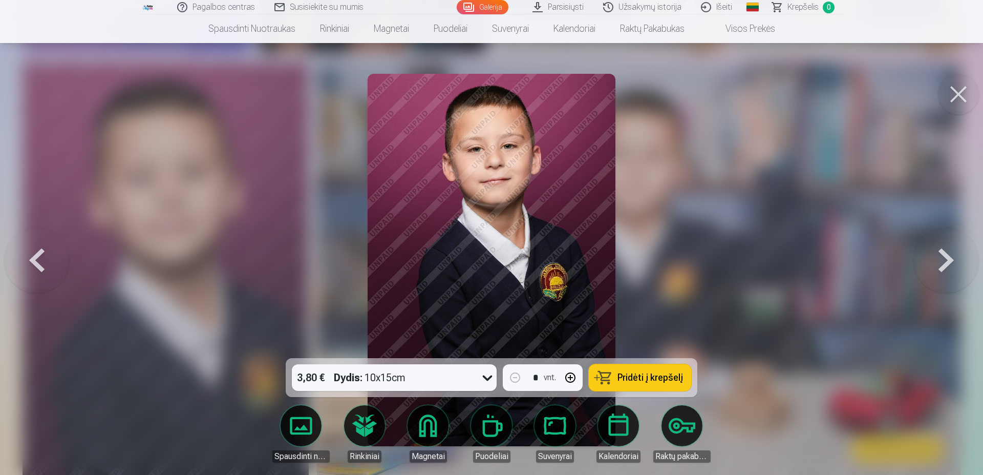
click at [942, 244] on button at bounding box center [946, 260] width 66 height 176
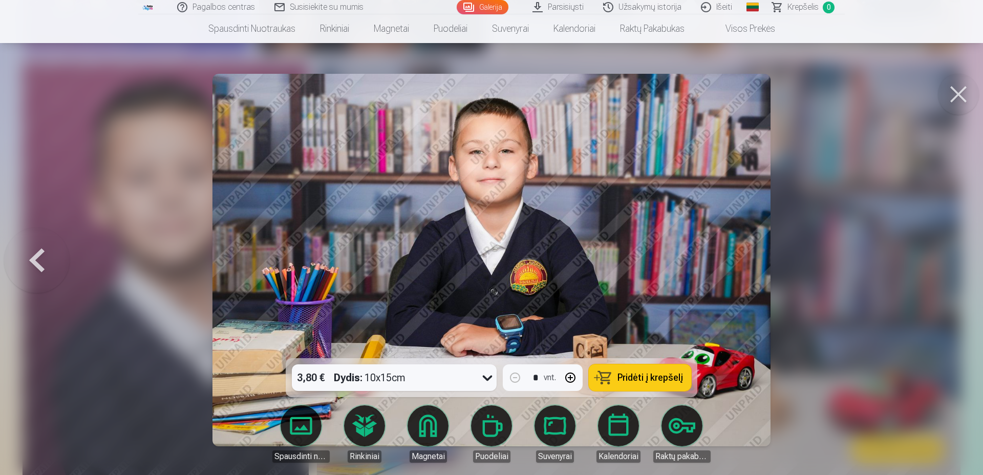
click at [961, 89] on button at bounding box center [958, 94] width 41 height 41
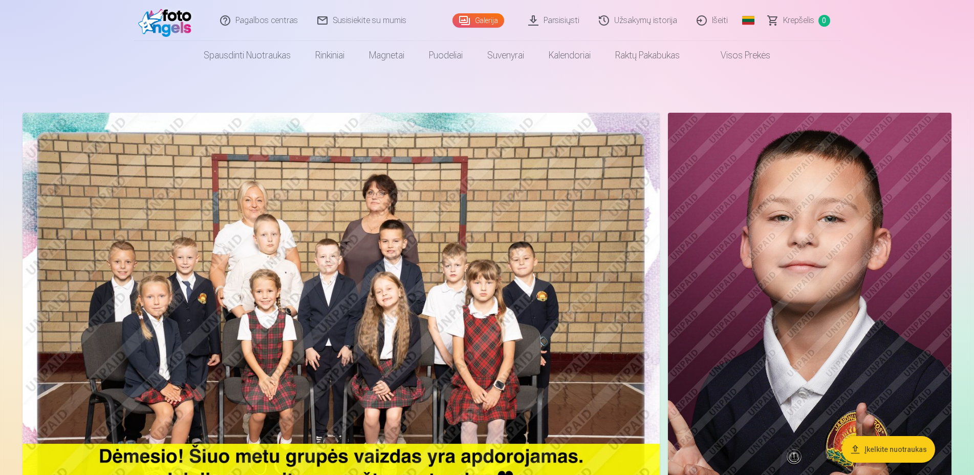
click at [426, 213] on img at bounding box center [341, 325] width 637 height 425
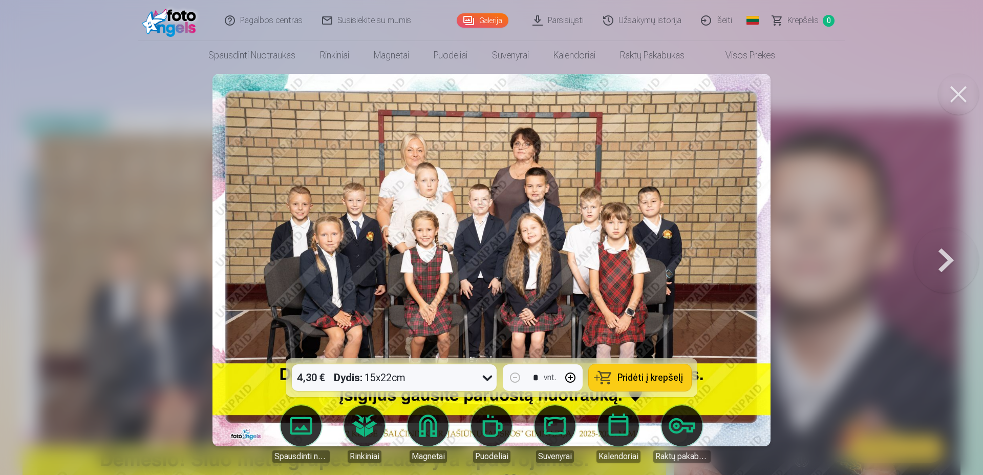
click at [485, 375] on icon at bounding box center [487, 377] width 16 height 16
drag, startPoint x: 811, startPoint y: 295, endPoint x: 807, endPoint y: 291, distance: 5.8
click at [810, 294] on div at bounding box center [491, 237] width 983 height 475
